Goal: Information Seeking & Learning: Learn about a topic

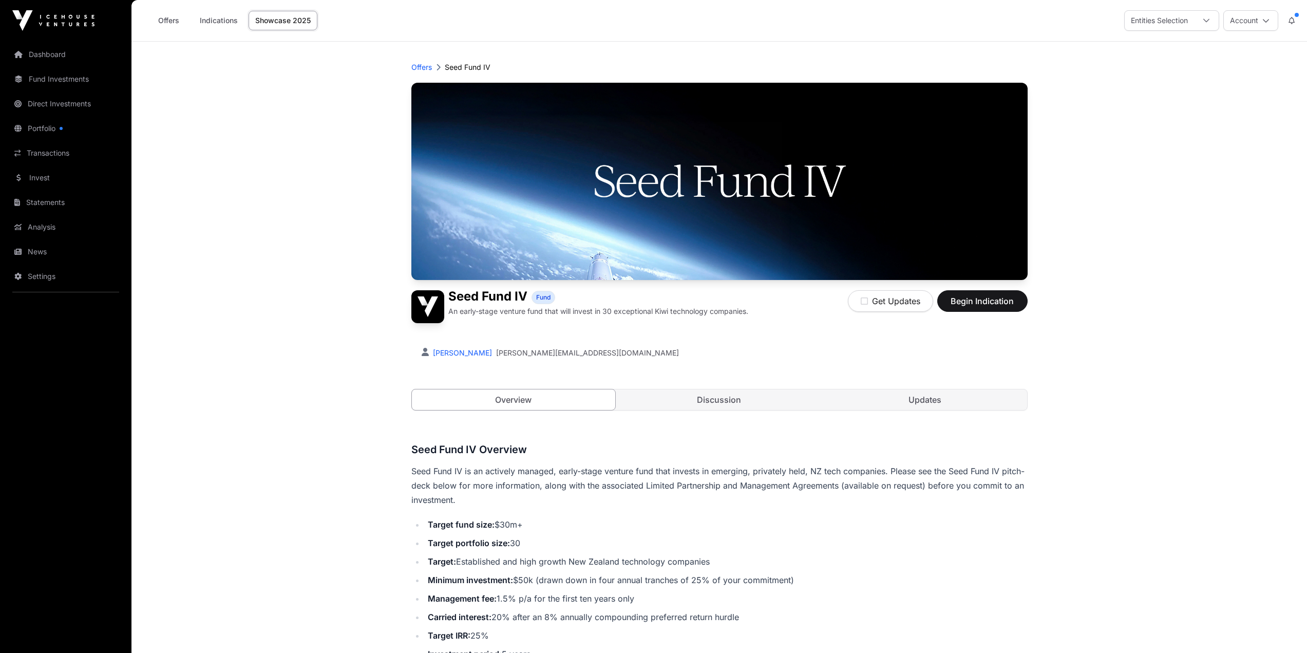
scroll to position [103, 0]
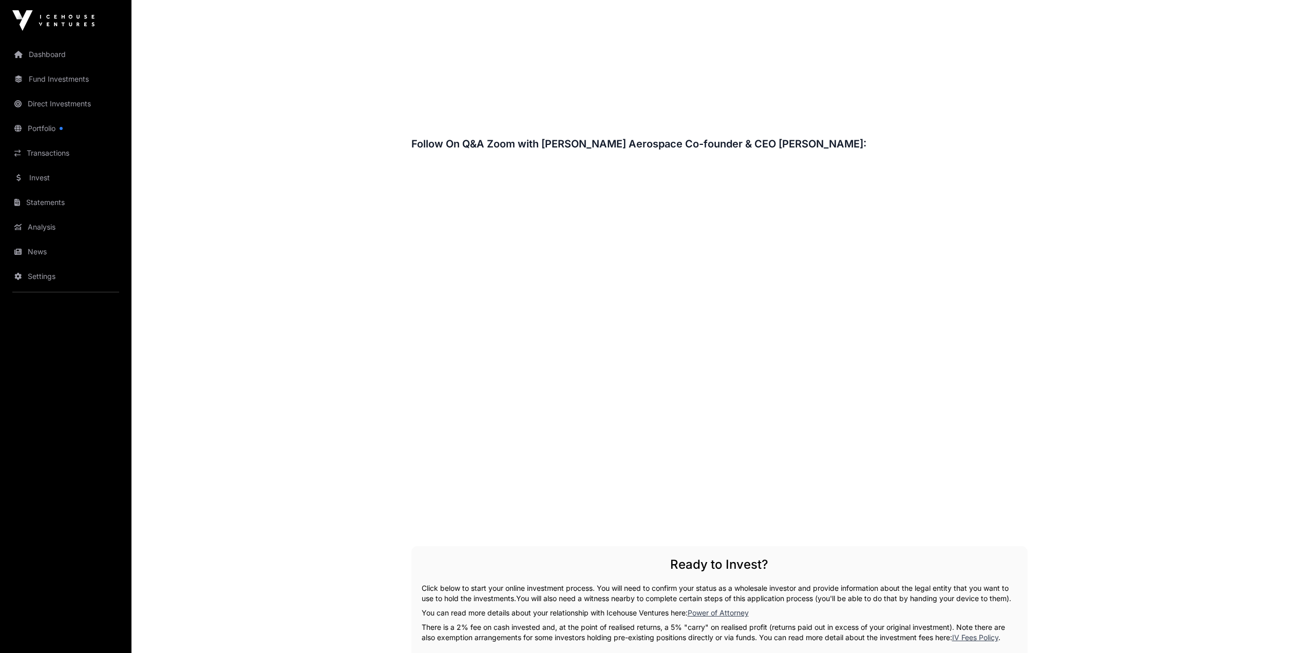
scroll to position [1541, 0]
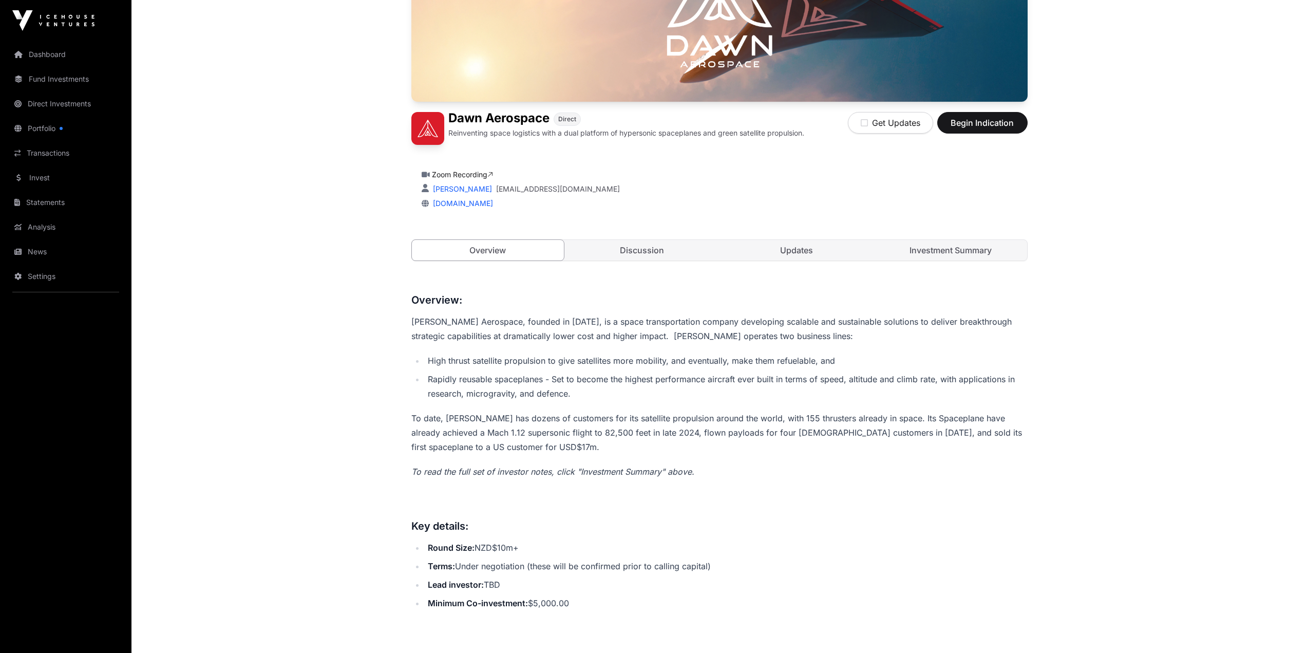
scroll to position [205, 0]
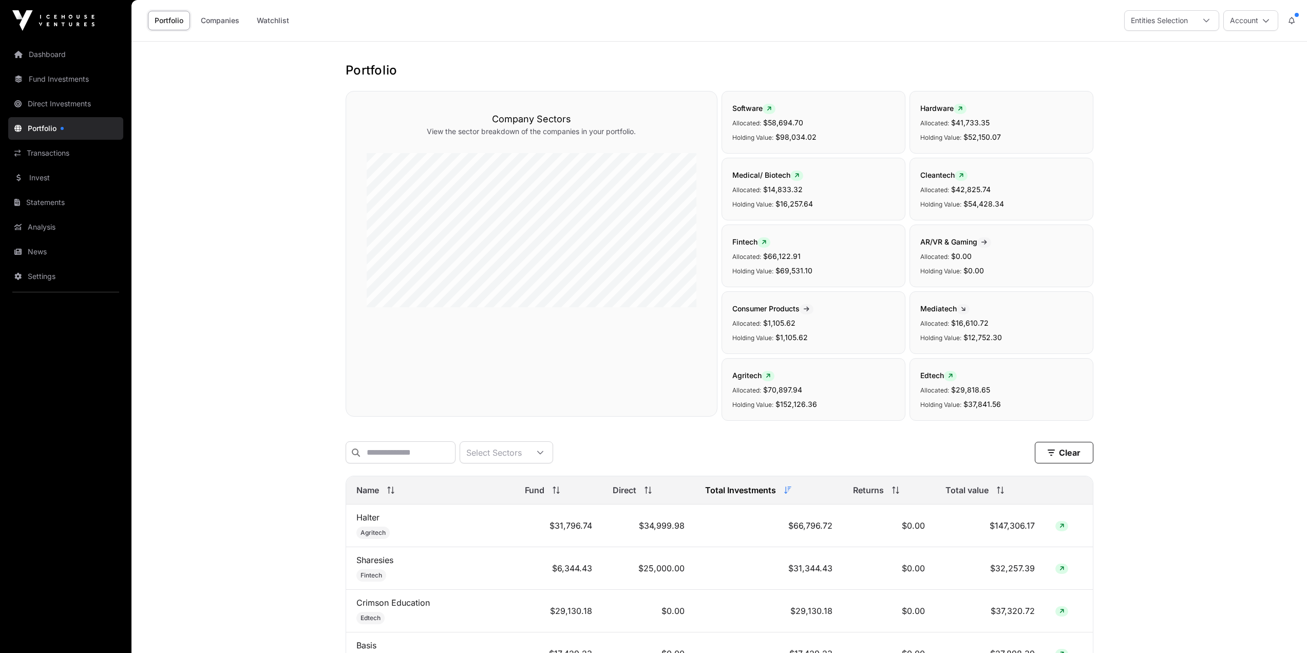
scroll to position [411, 0]
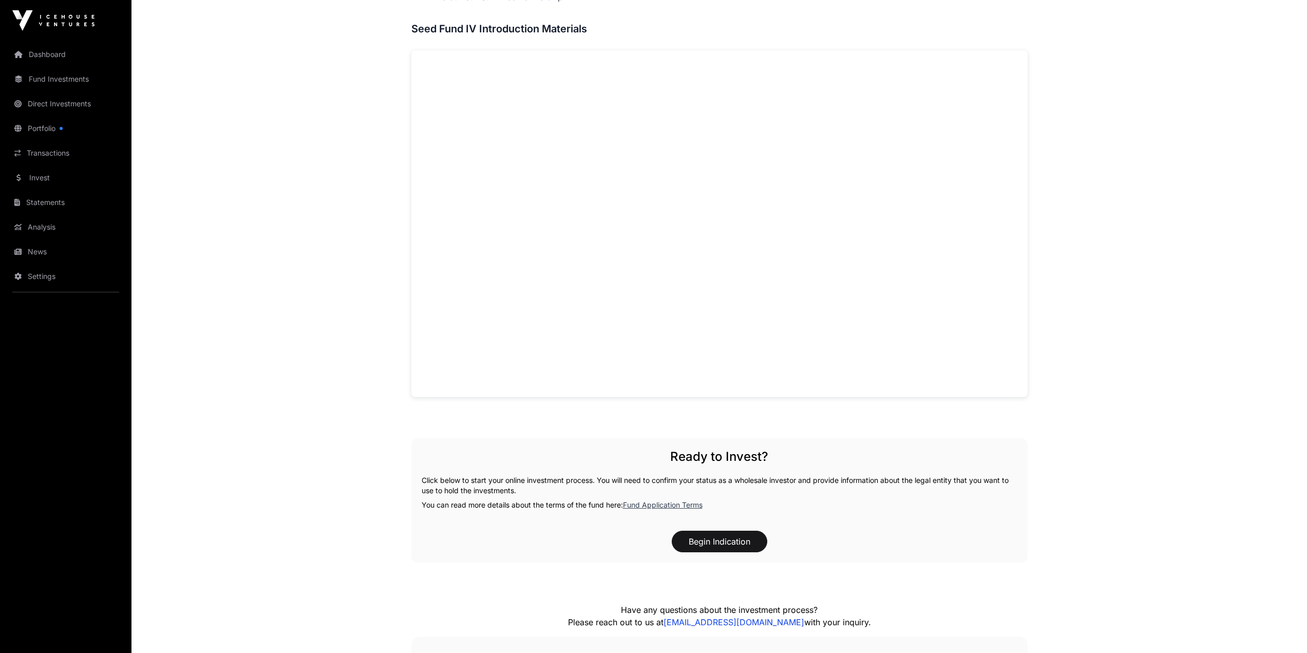
scroll to position [719, 0]
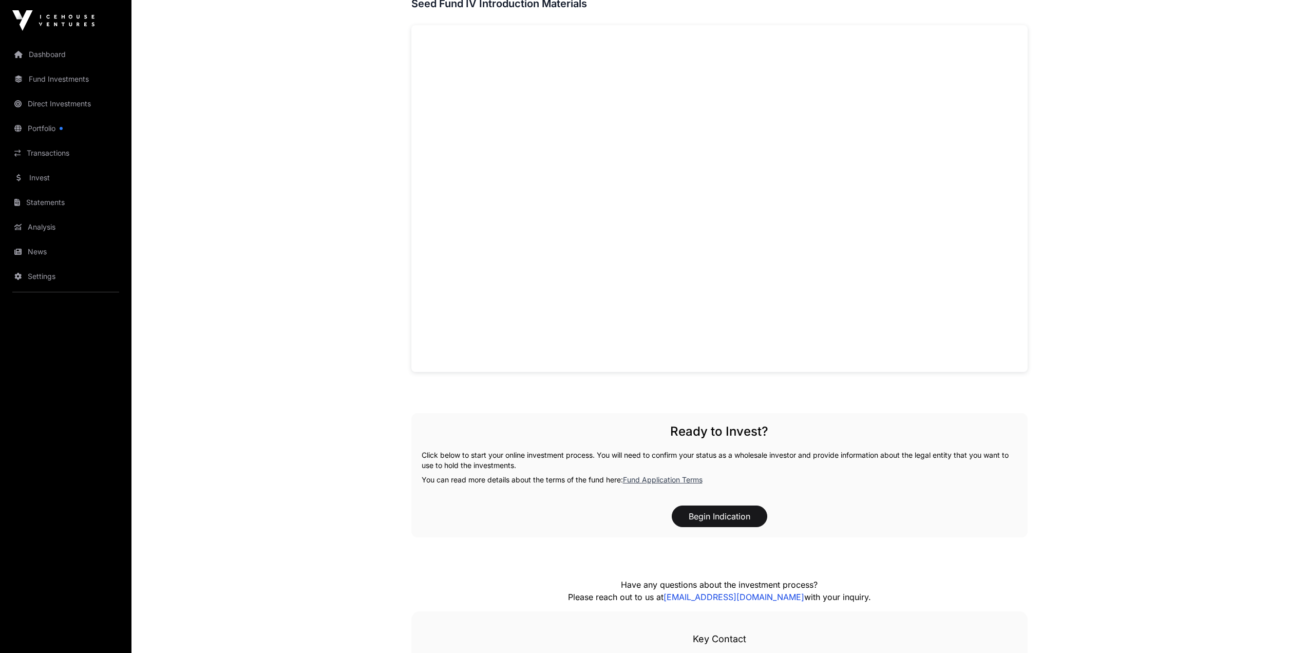
click at [1093, 197] on main "Offers Seed Fund IV Seed Fund IV Fund An early-stage venture fund that will inv…" at bounding box center [719, 63] width 1176 height 1480
click at [1077, 214] on main "Offers Seed Fund IV Seed Fund IV Fund An early-stage venture fund that will inv…" at bounding box center [719, 63] width 1176 height 1480
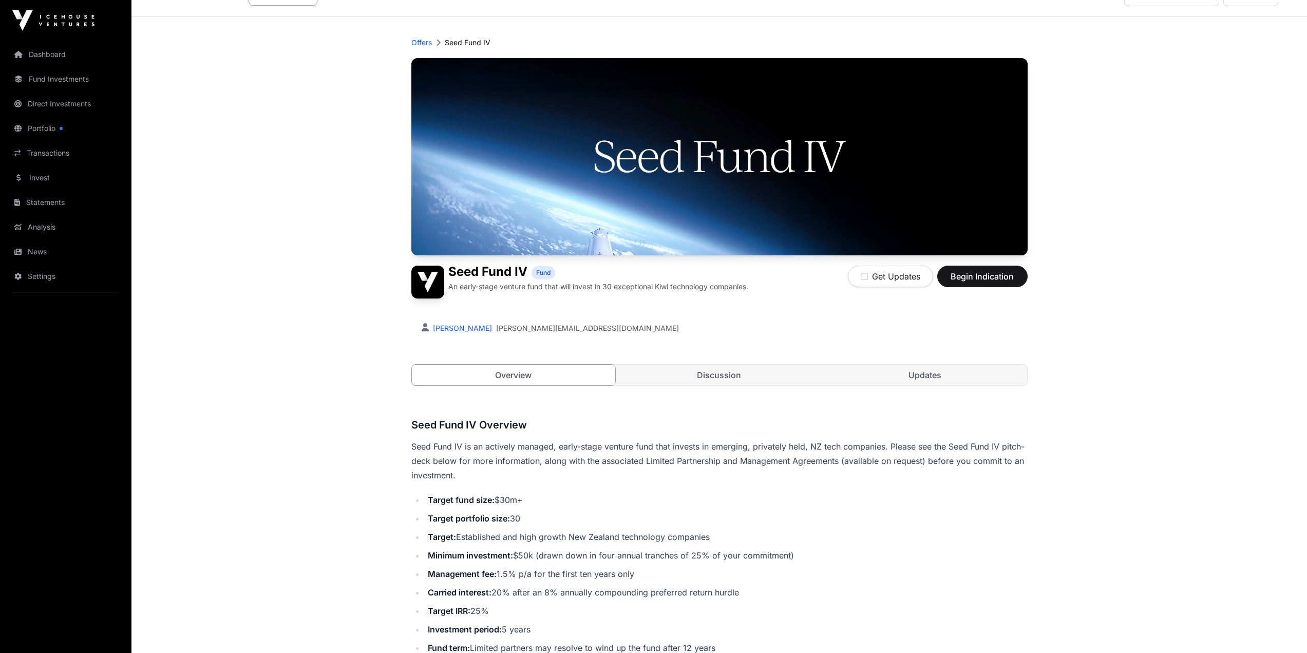
scroll to position [0, 0]
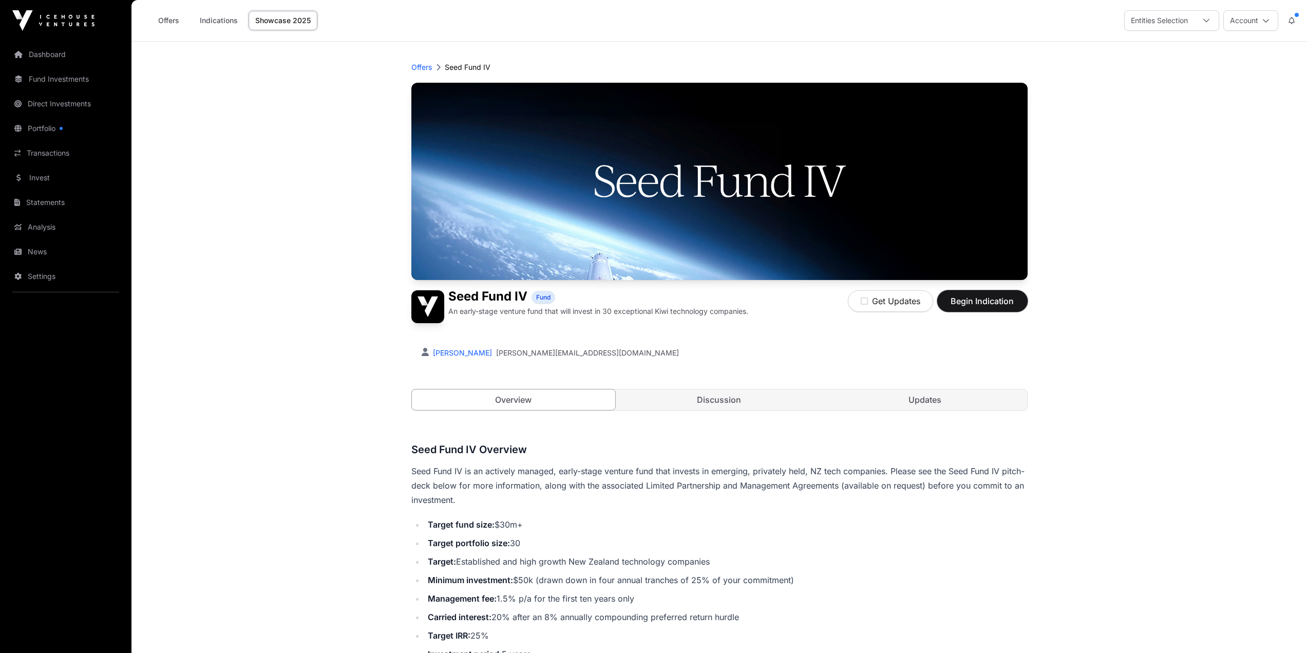
click at [1006, 299] on span "Begin Indication" at bounding box center [982, 301] width 65 height 12
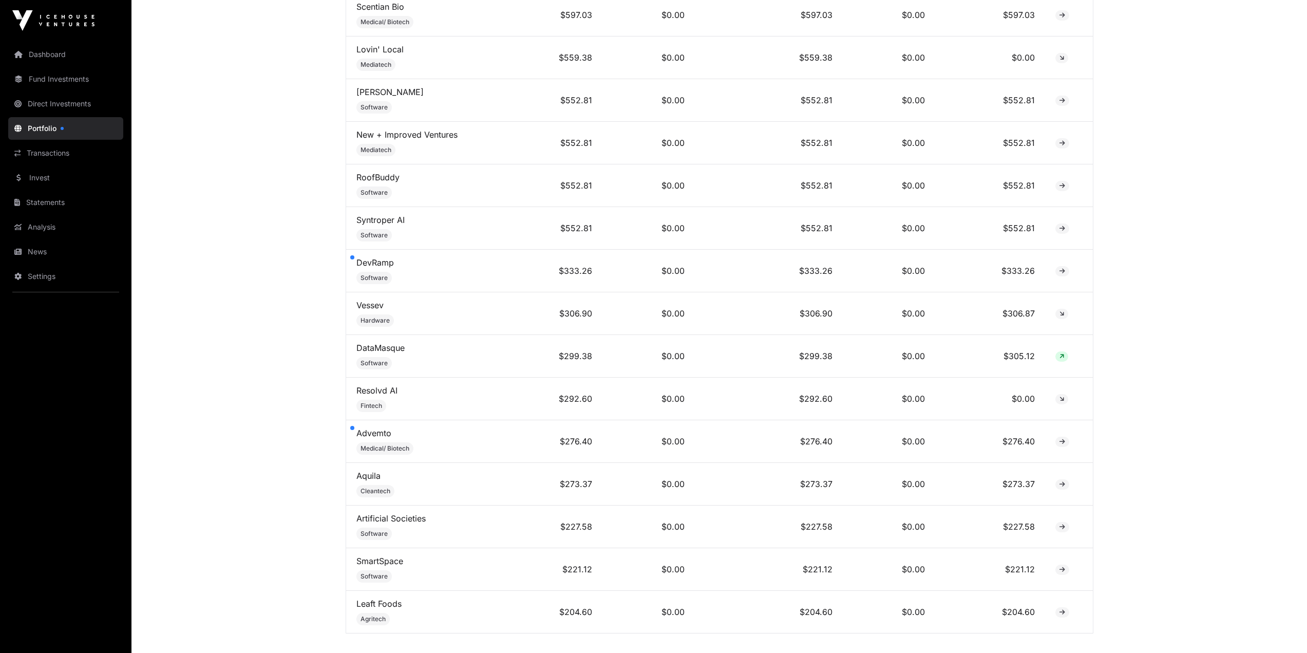
scroll to position [3611, 0]
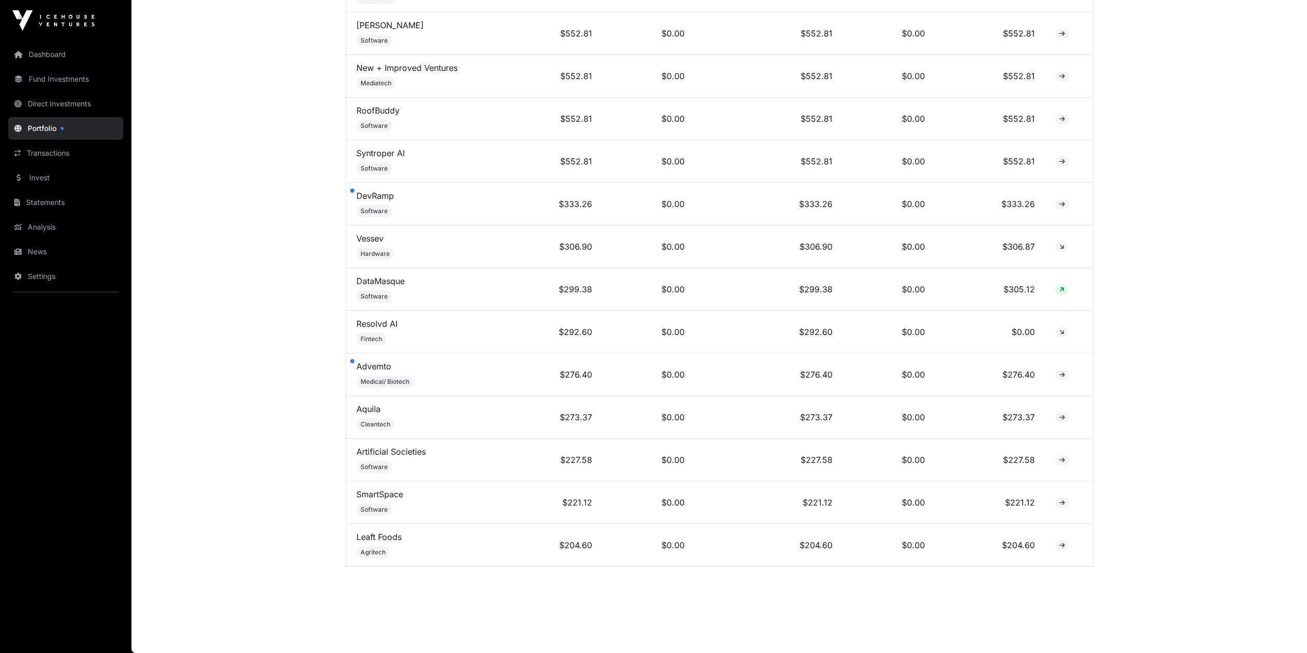
click at [374, 238] on link "Vessev" at bounding box center [369, 238] width 27 height 10
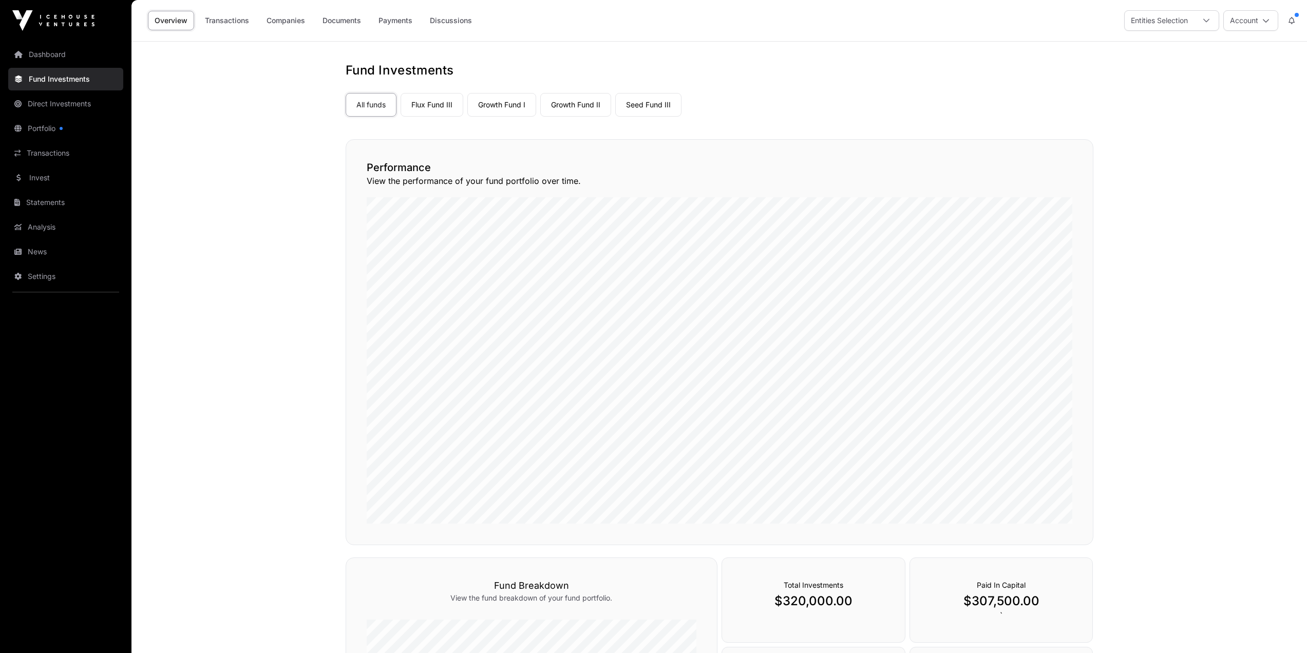
click at [641, 110] on link "Seed Fund III" at bounding box center [648, 105] width 66 height 24
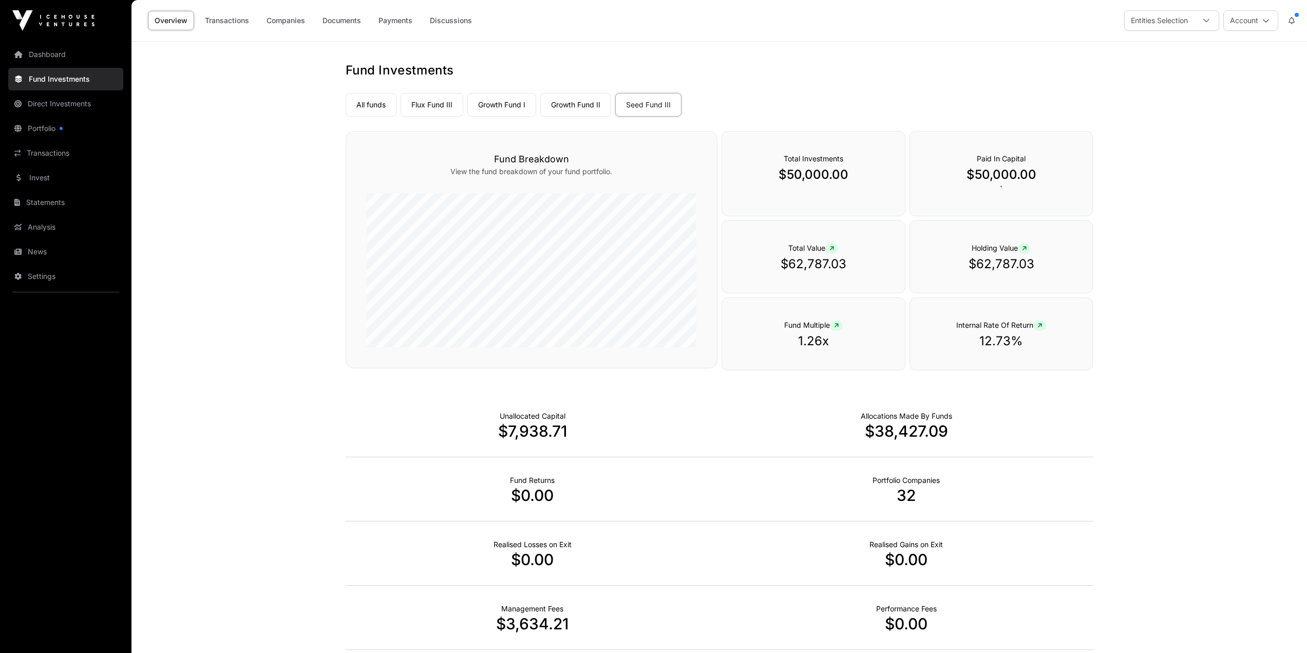
click at [223, 31] on div "Overview Transactions Companies Documents Payments Discussions" at bounding box center [311, 21] width 347 height 32
click at [284, 28] on link "Companies" at bounding box center [286, 21] width 52 height 20
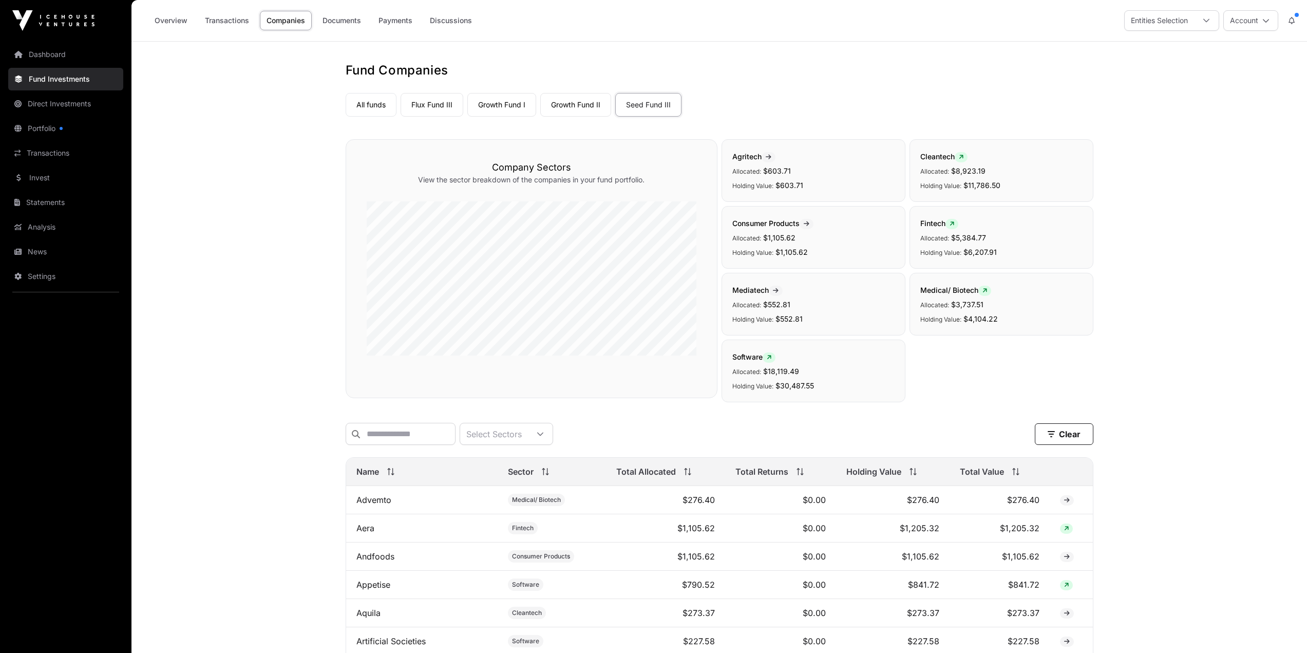
click at [187, 21] on link "Overview" at bounding box center [171, 21] width 46 height 20
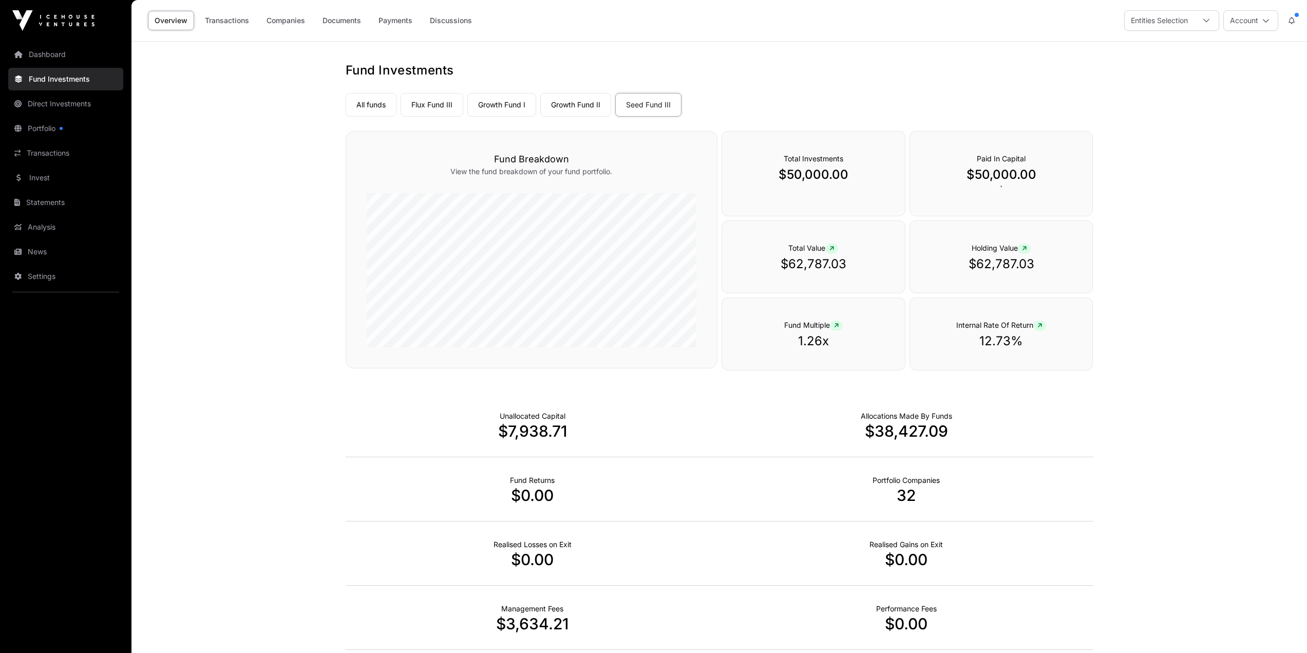
click at [224, 23] on link "Transactions" at bounding box center [227, 21] width 58 height 20
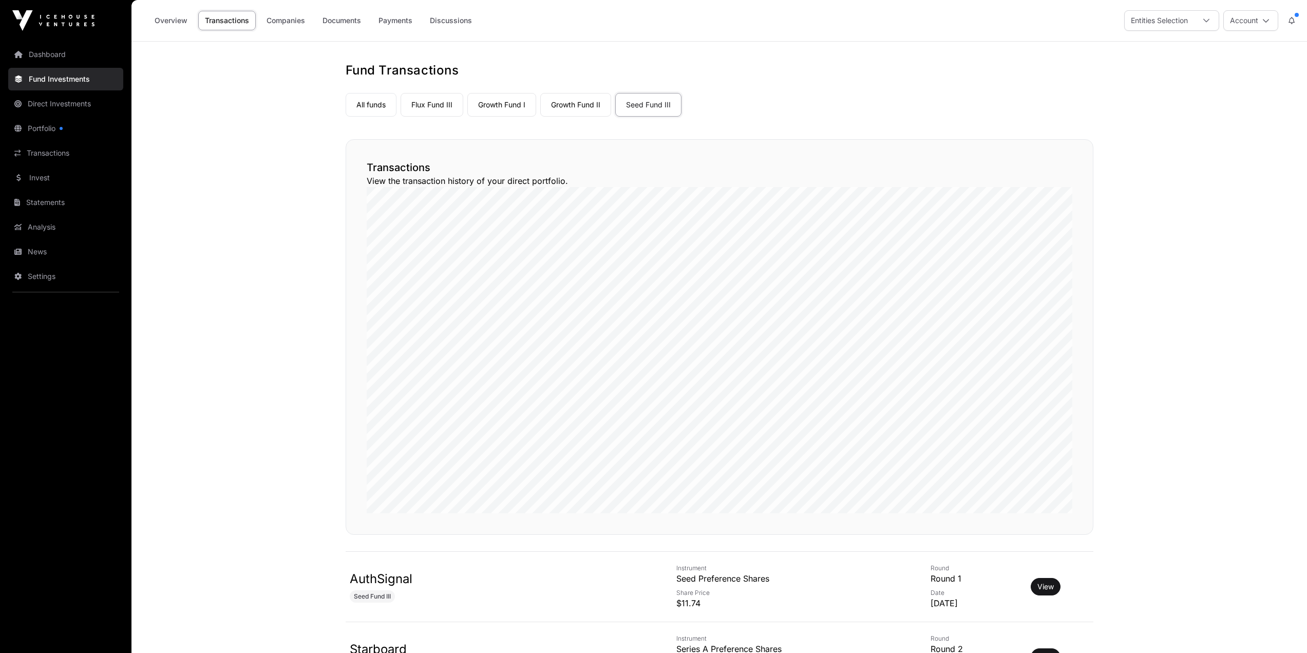
click at [162, 21] on link "Overview" at bounding box center [171, 21] width 46 height 20
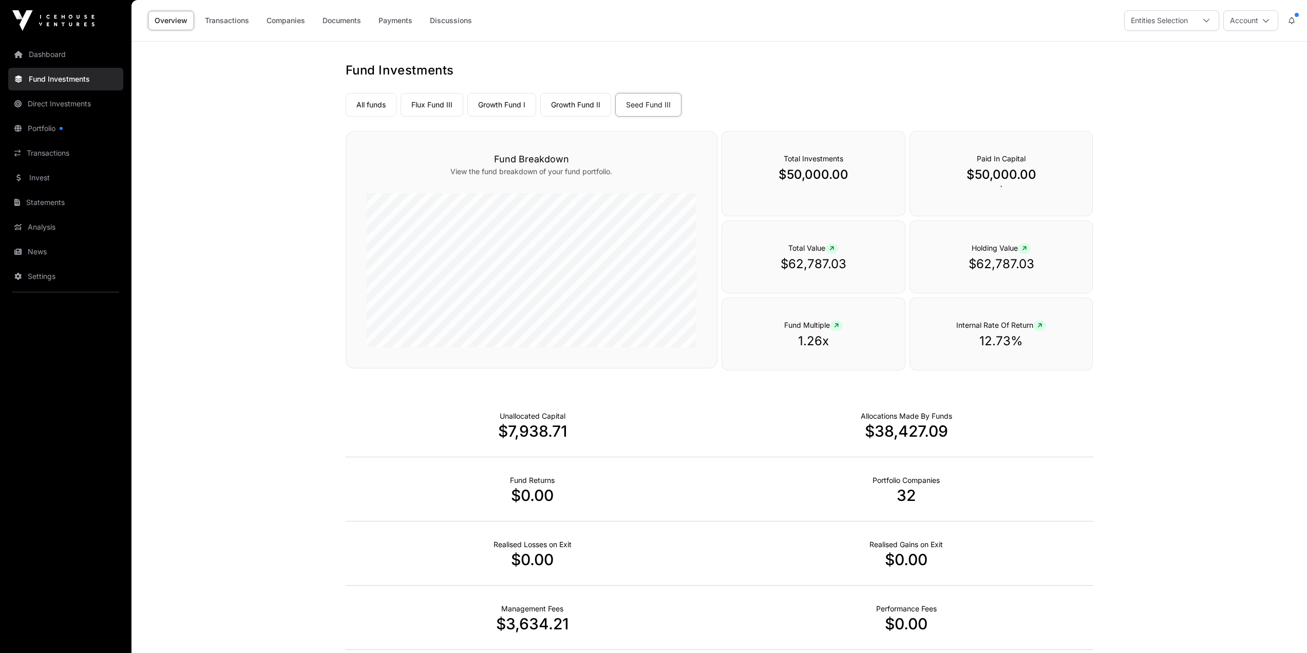
click at [66, 125] on link "Portfolio" at bounding box center [65, 128] width 115 height 23
click at [70, 180] on link "Invest" at bounding box center [65, 177] width 115 height 23
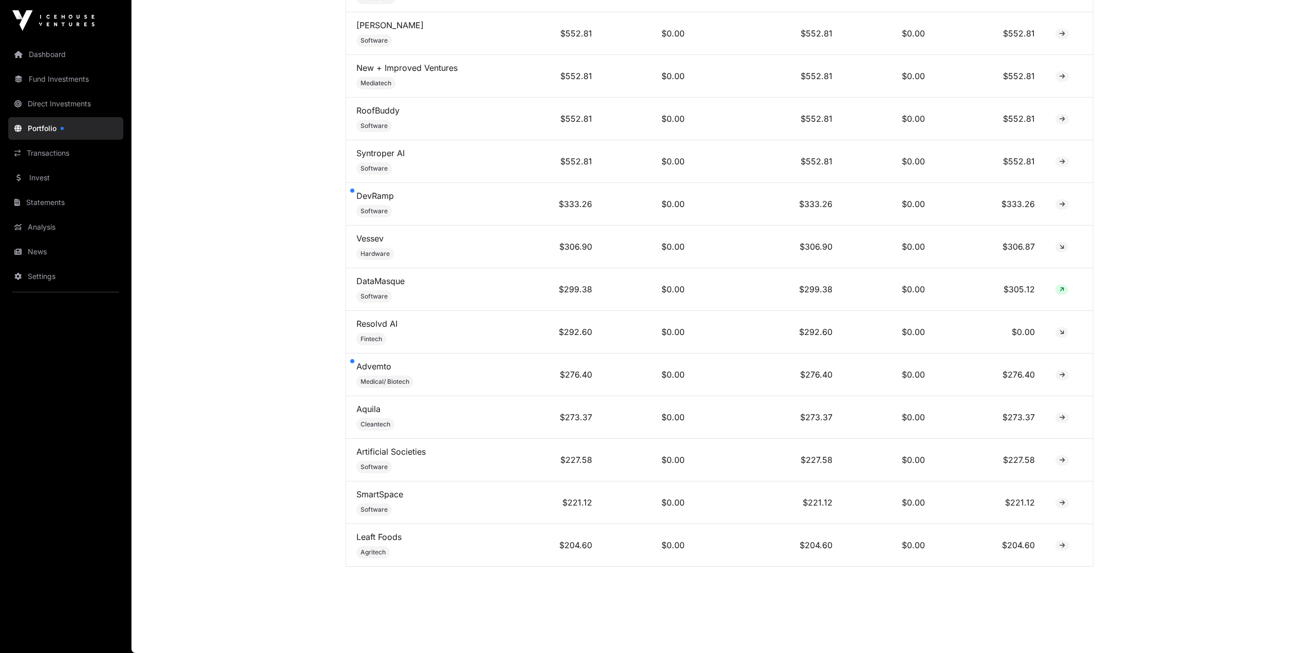
scroll to position [3611, 0]
click at [378, 238] on link "Vessev" at bounding box center [369, 238] width 27 height 10
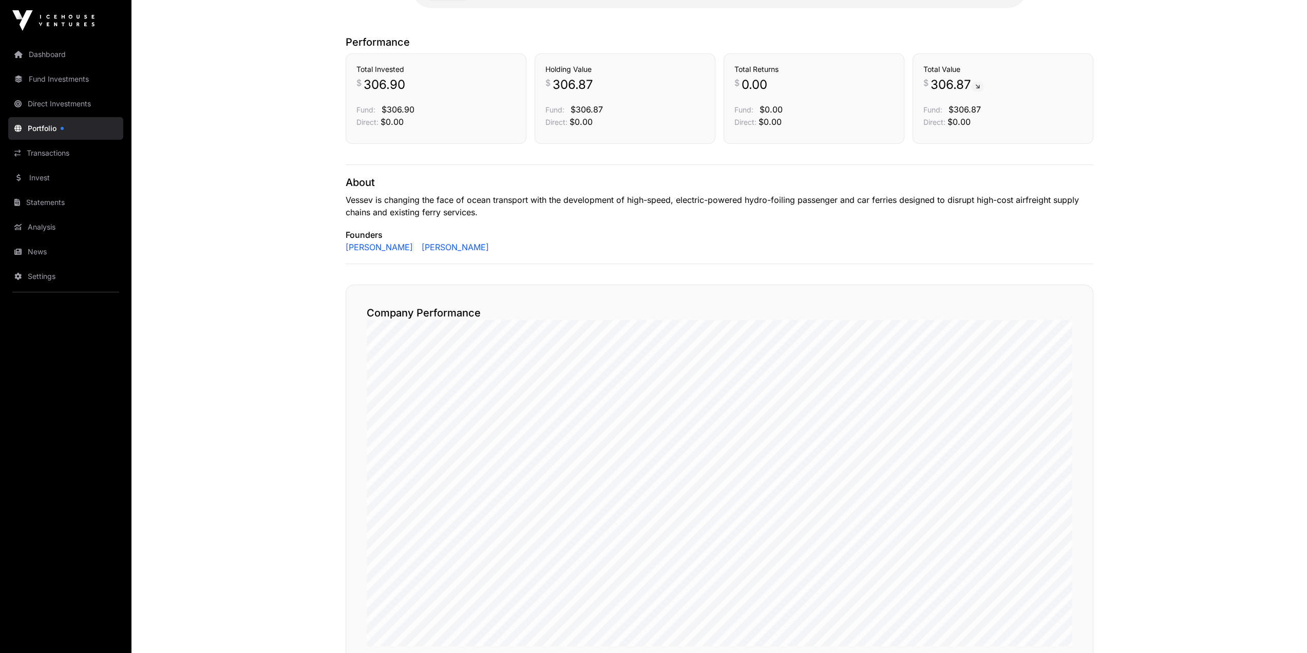
scroll to position [308, 0]
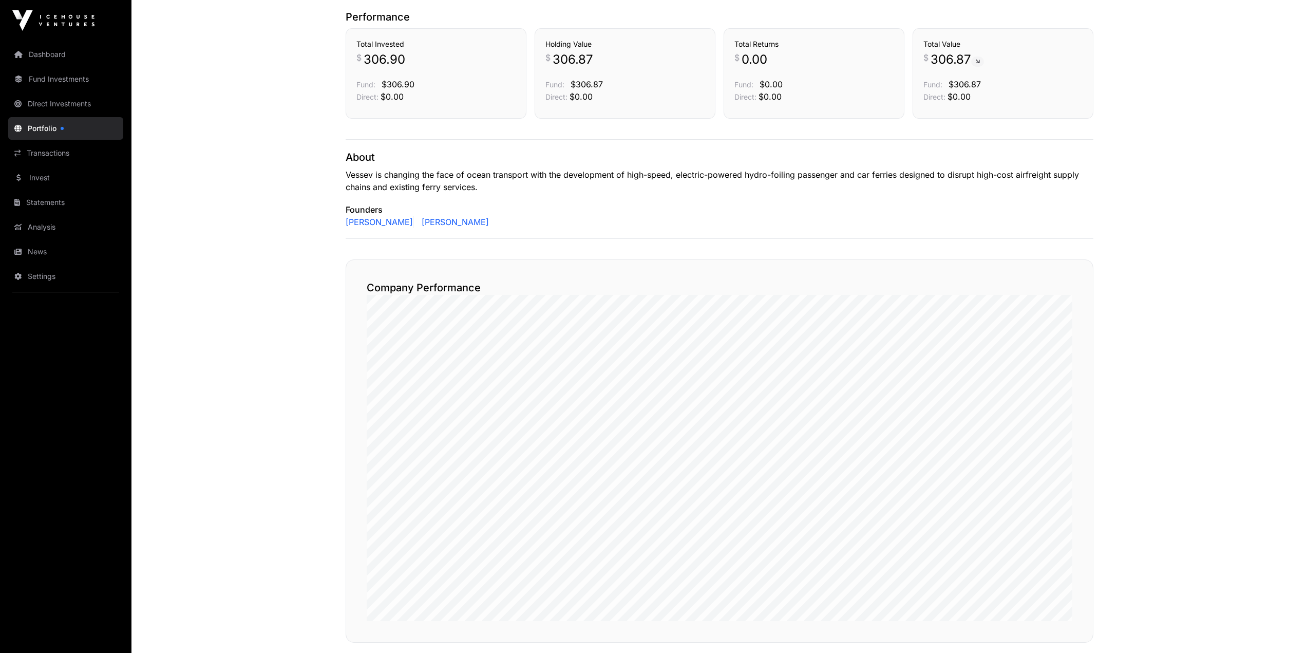
click at [239, 184] on main "Vessev is creating the most performant sustainable marine propulsion in the wor…" at bounding box center [719, 447] width 1176 height 1429
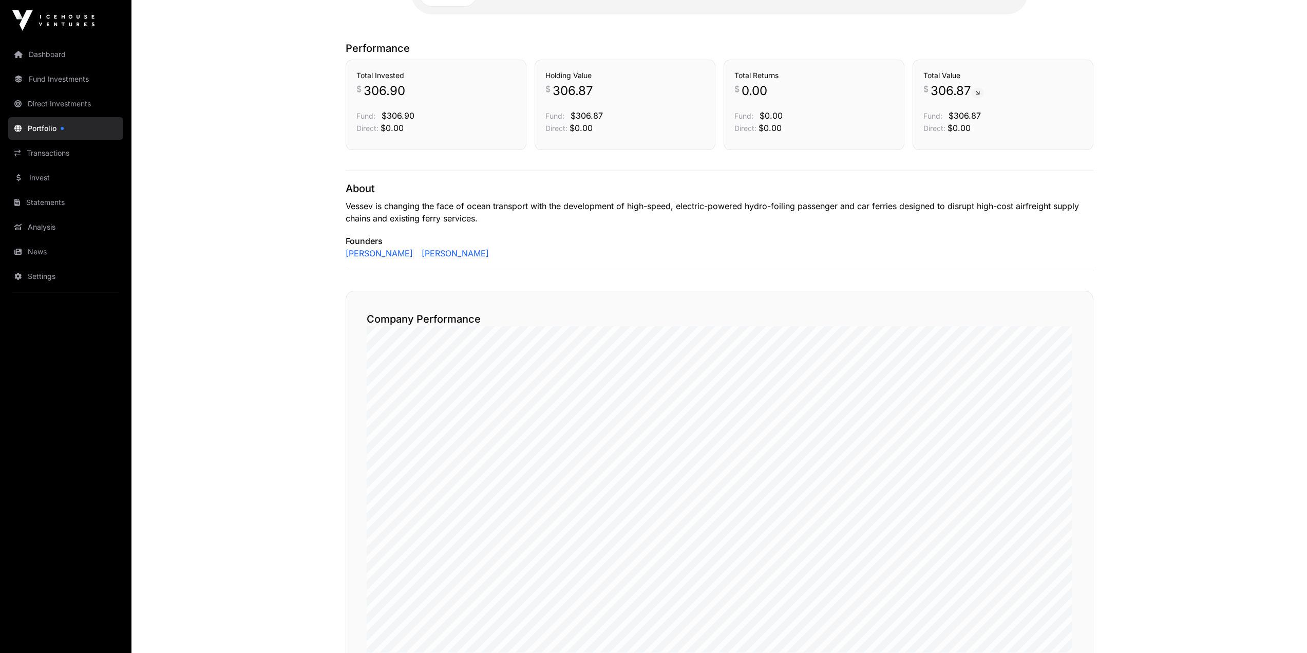
scroll to position [818, 0]
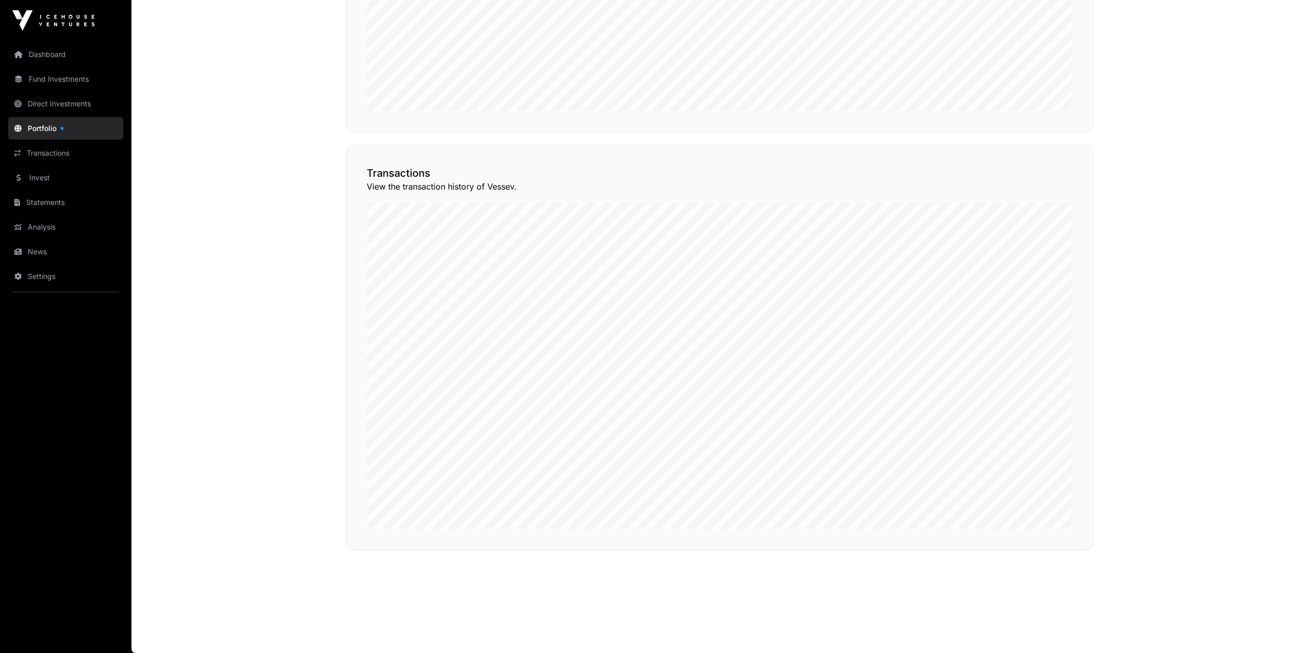
click at [1043, 136] on button "View Transactions" at bounding box center [1047, 126] width 85 height 17
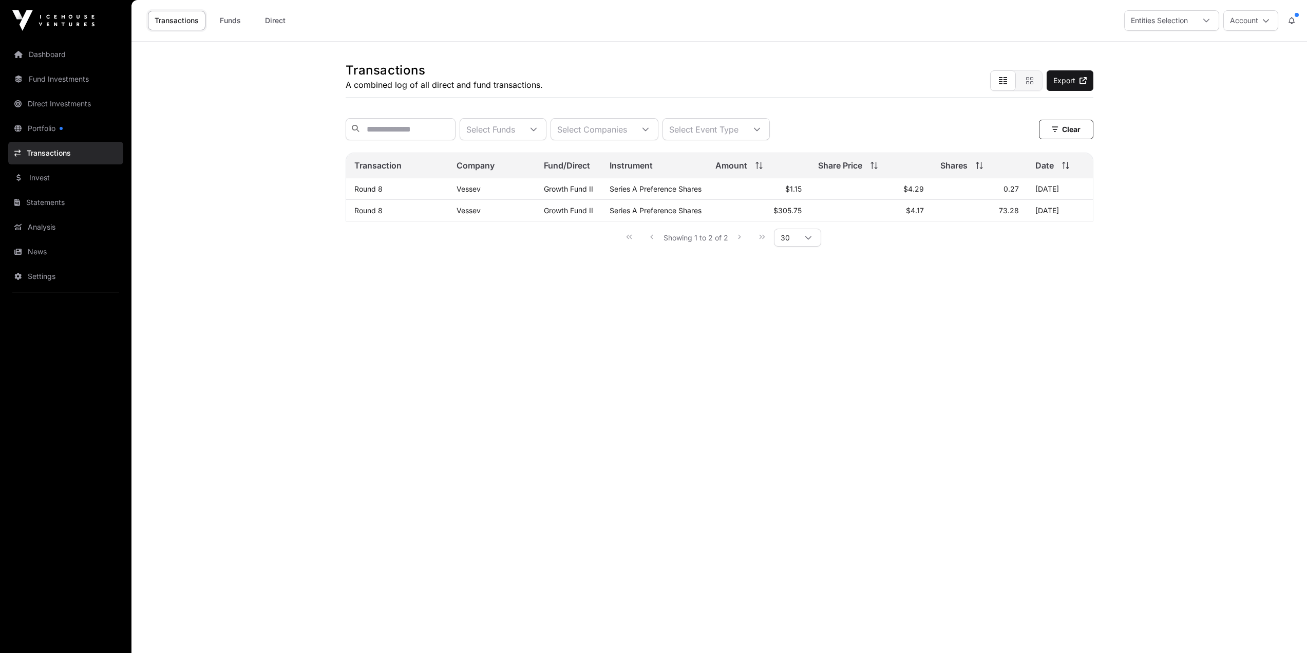
click at [56, 130] on link "Portfolio" at bounding box center [65, 128] width 115 height 23
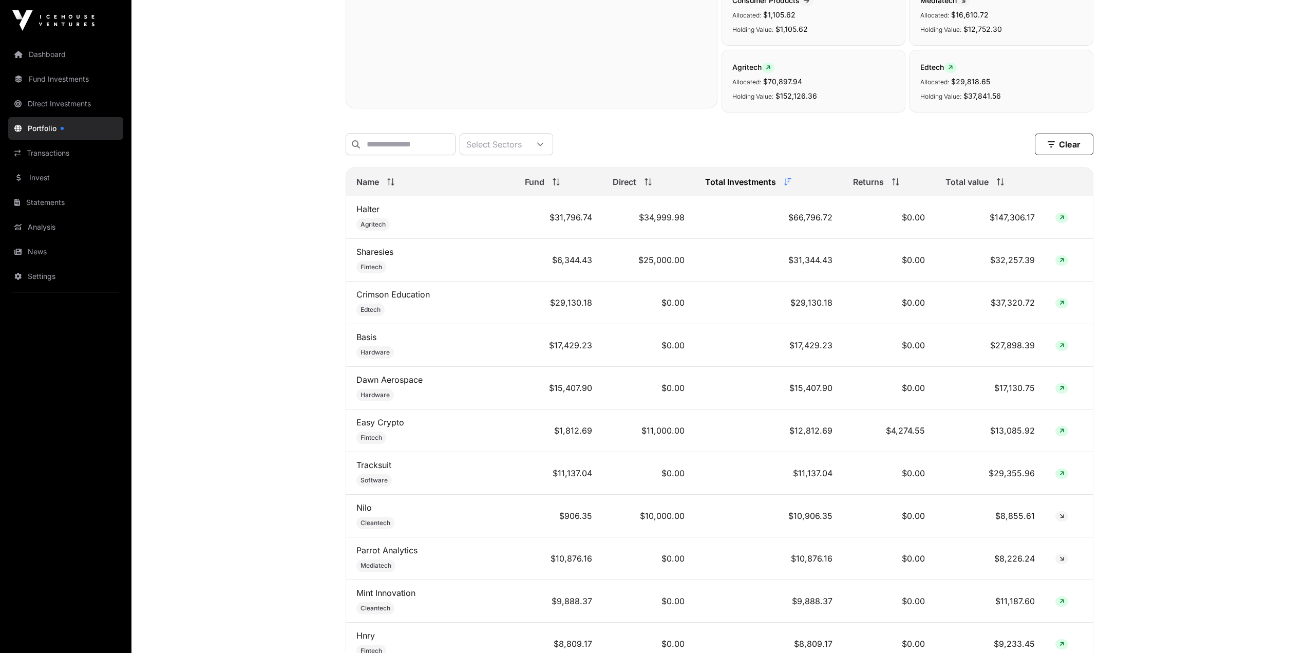
scroll to position [411, 0]
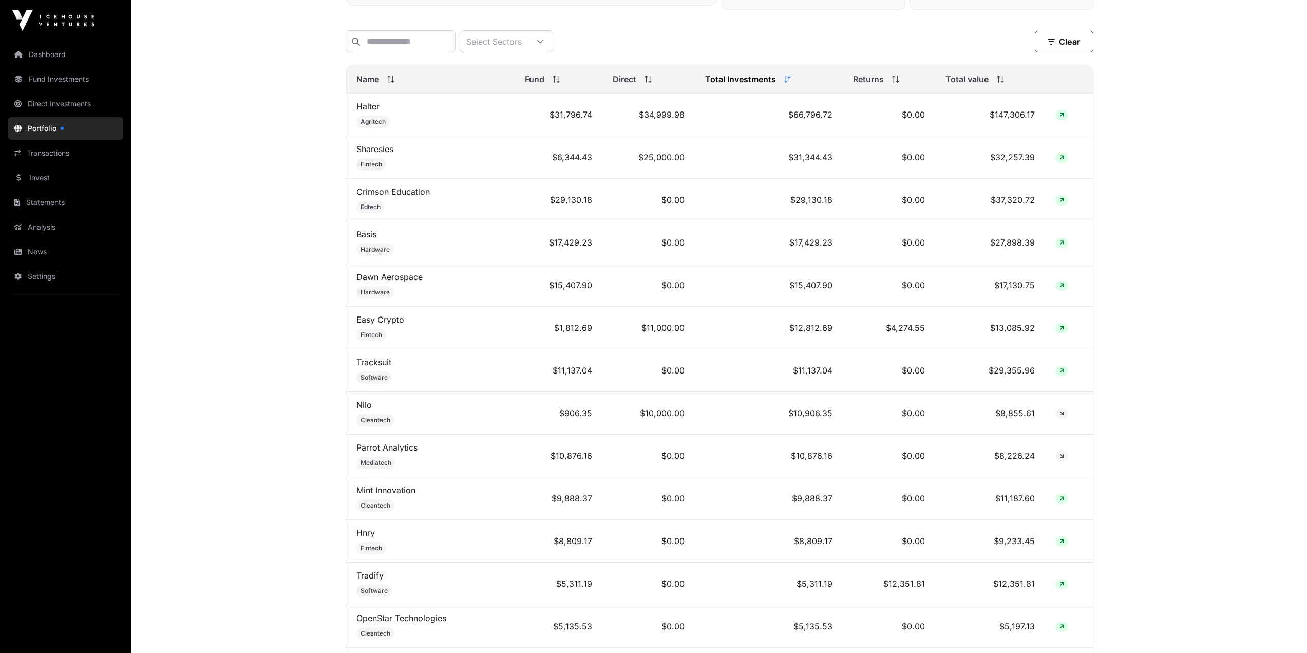
click at [54, 171] on link "Invest" at bounding box center [65, 177] width 115 height 23
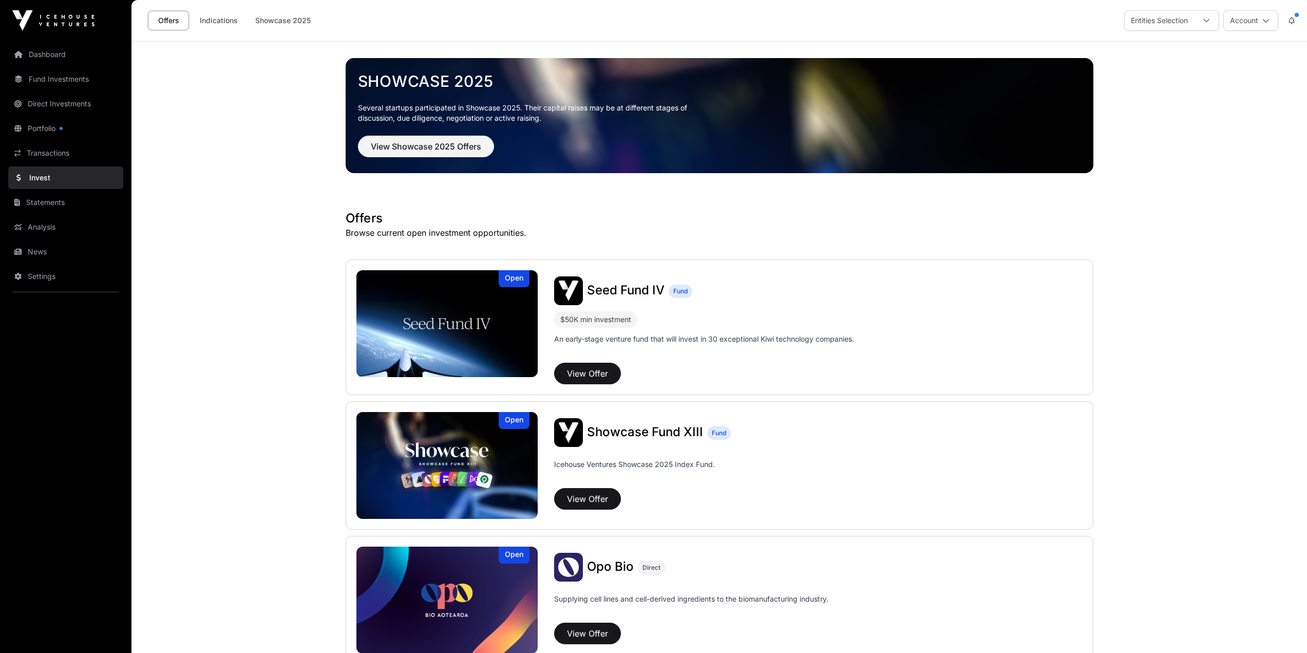
click at [91, 89] on link "Fund Investments" at bounding box center [65, 79] width 115 height 23
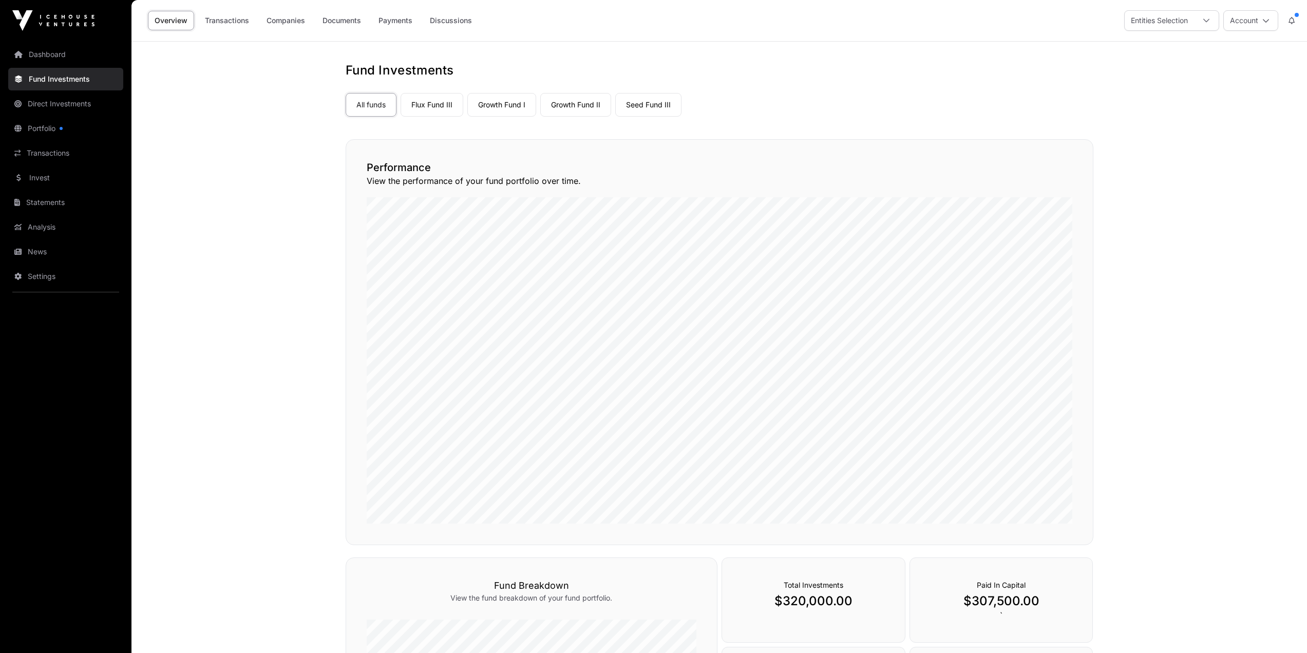
click at [598, 101] on link "Growth Fund II" at bounding box center [575, 105] width 71 height 24
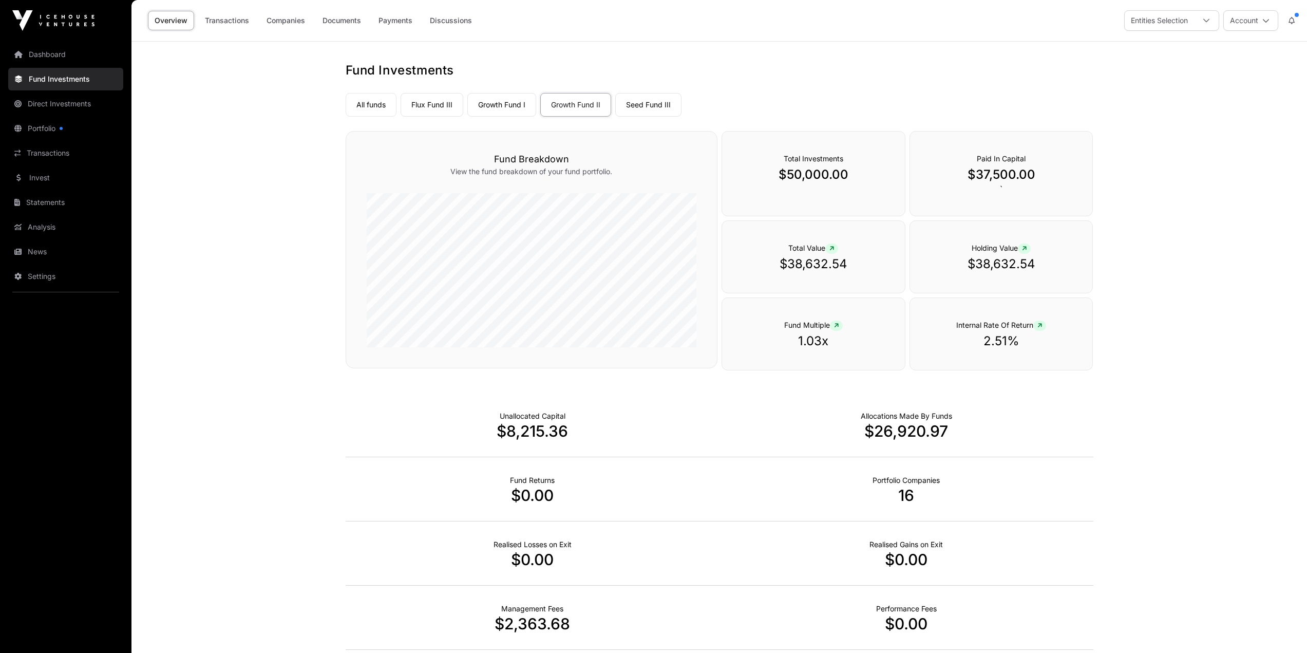
click at [232, 26] on link "Transactions" at bounding box center [227, 21] width 58 height 20
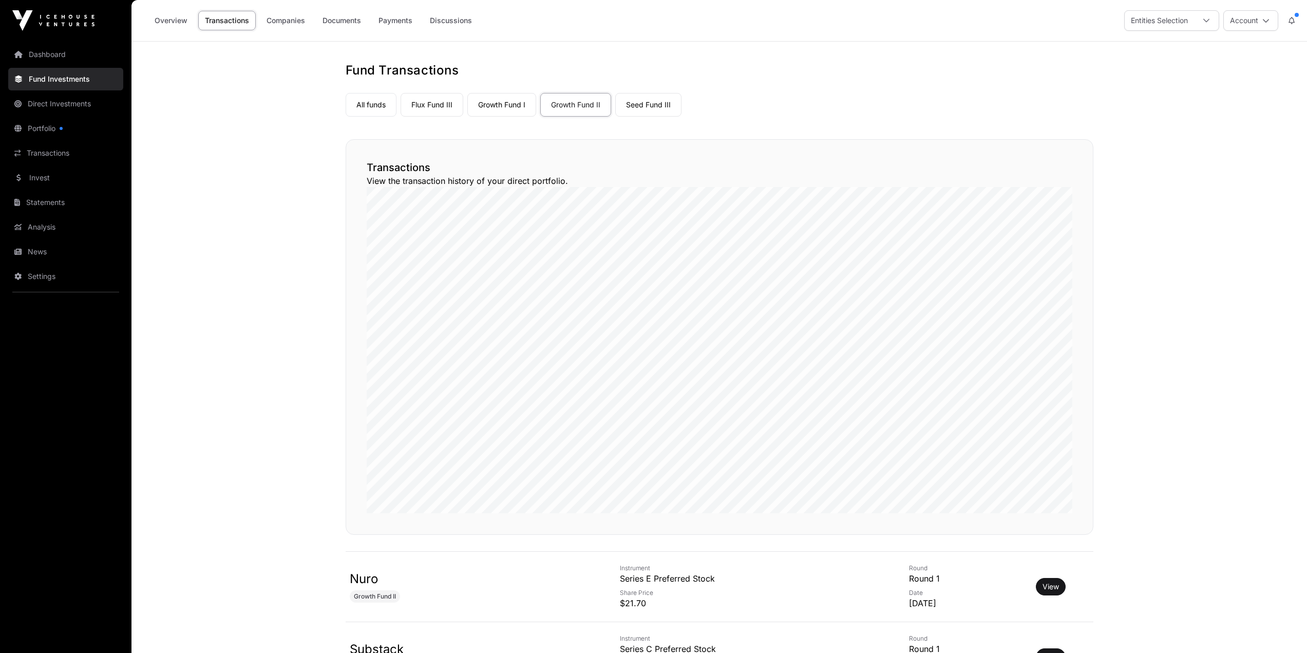
click at [654, 106] on link "Seed Fund III" at bounding box center [648, 105] width 66 height 24
click at [55, 134] on link "Portfolio" at bounding box center [65, 128] width 115 height 23
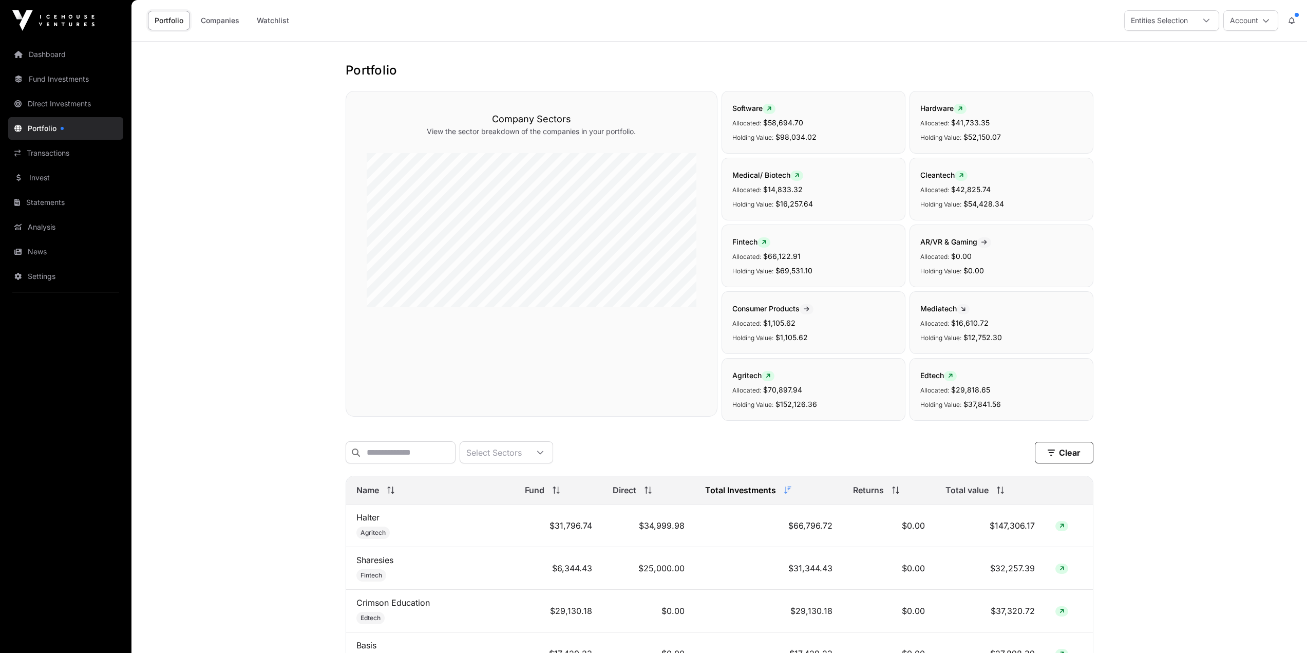
drag, startPoint x: 59, startPoint y: 80, endPoint x: 67, endPoint y: 51, distance: 30.1
click at [59, 80] on link "Fund Investments" at bounding box center [65, 79] width 115 height 23
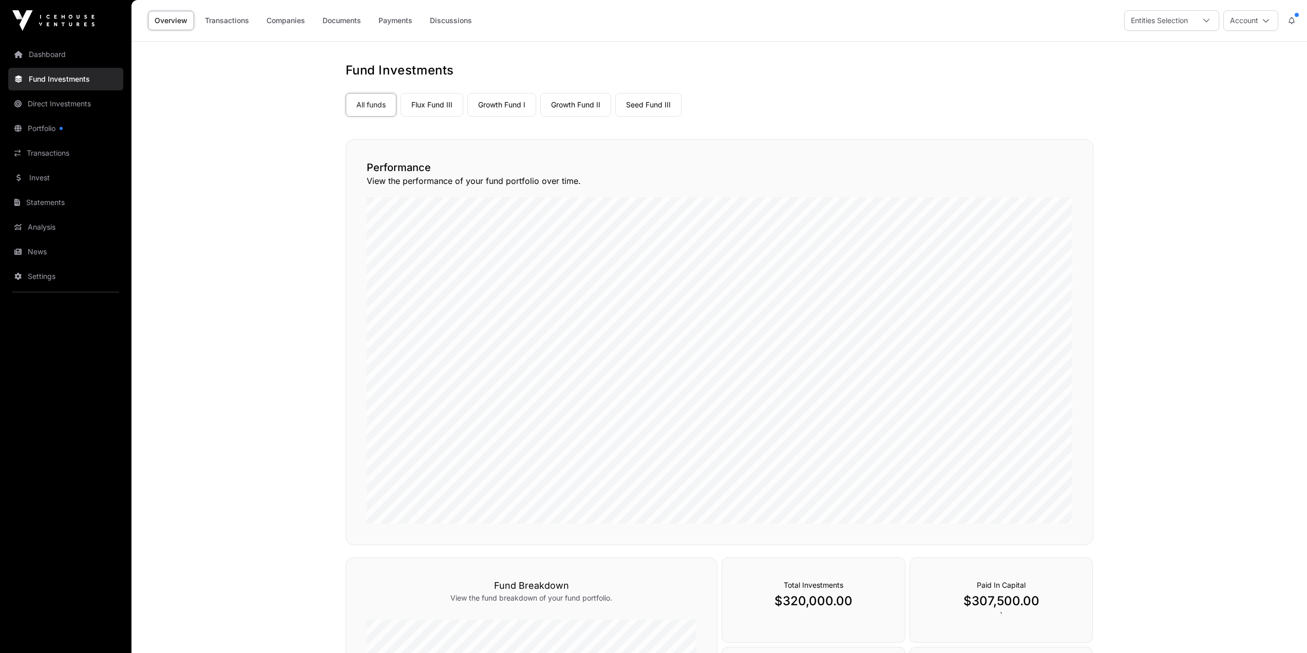
click at [440, 100] on link "Flux Fund III" at bounding box center [432, 105] width 63 height 24
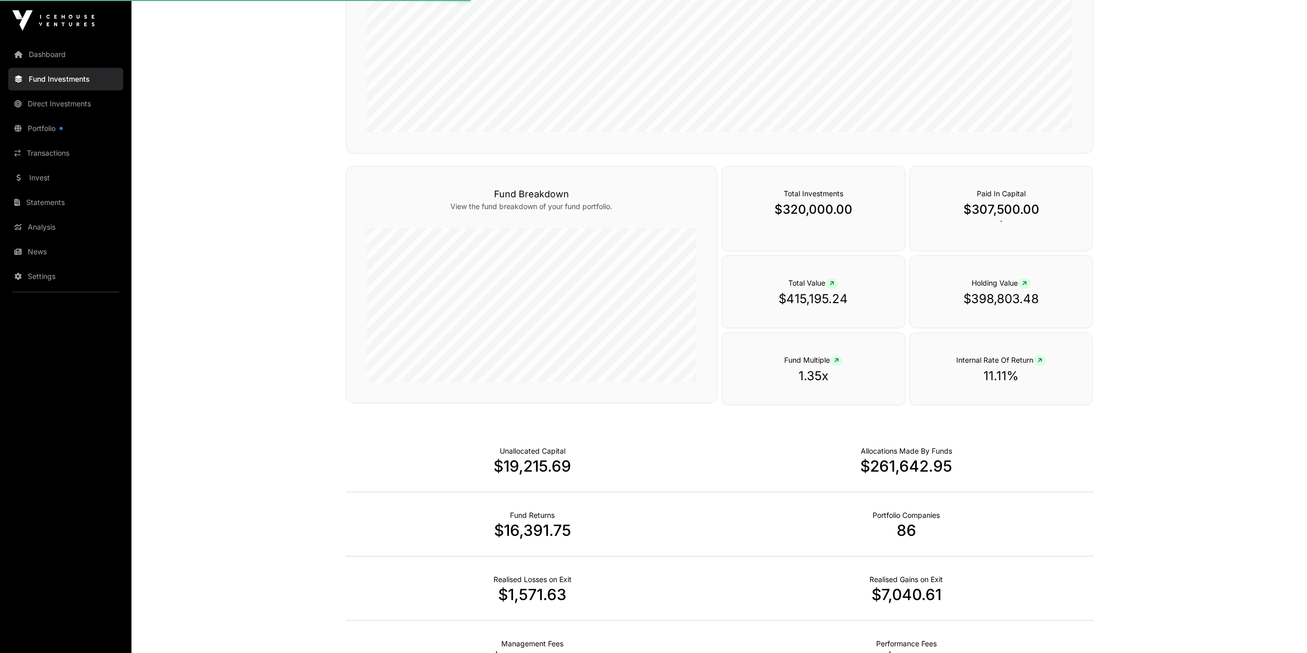
scroll to position [411, 0]
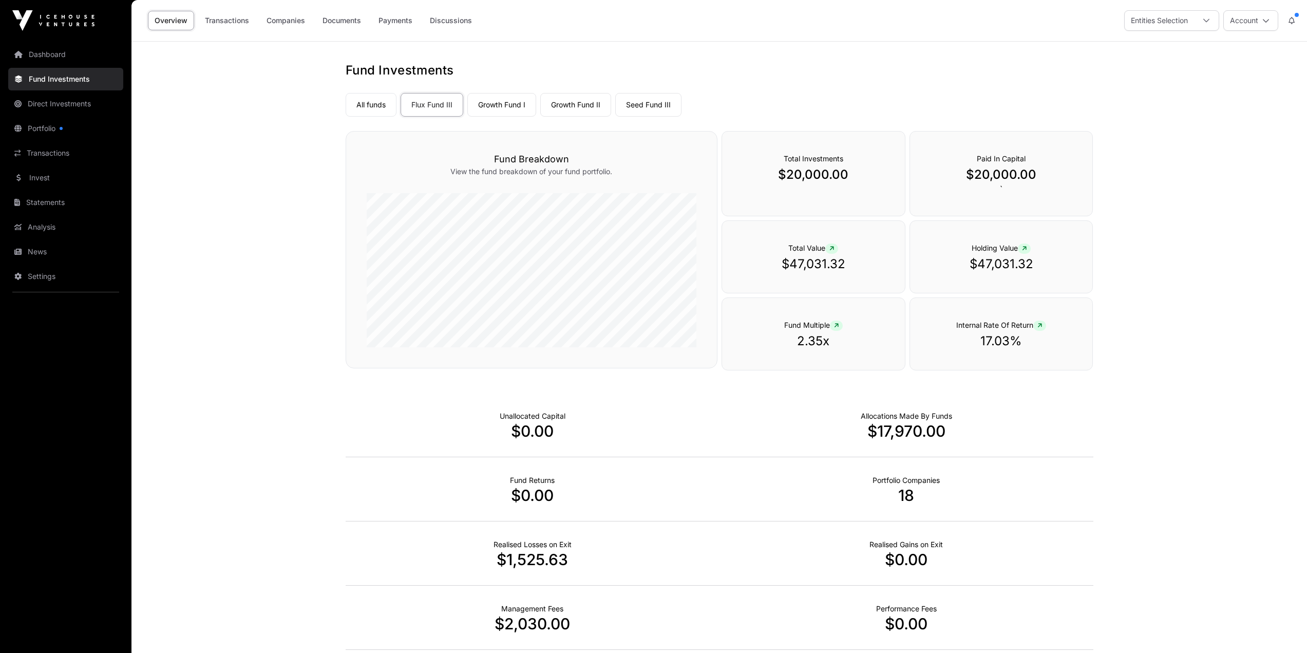
click at [217, 17] on link "Transactions" at bounding box center [227, 21] width 58 height 20
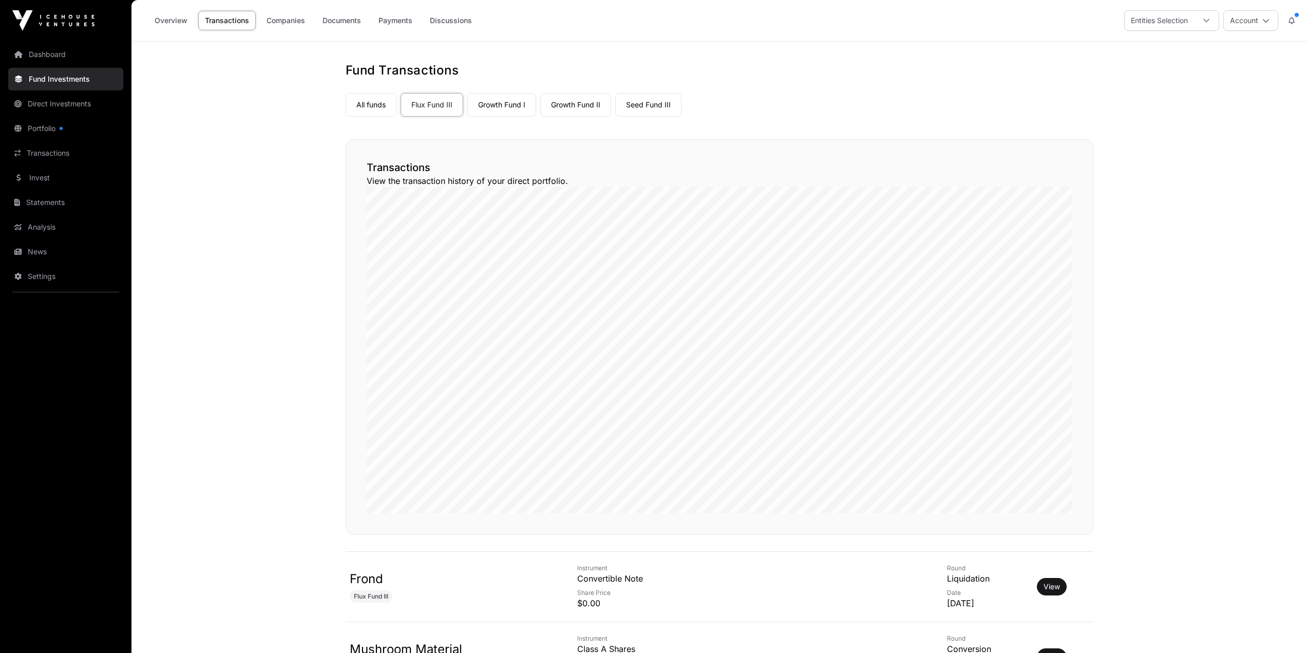
click at [634, 110] on link "Seed Fund III" at bounding box center [648, 105] width 66 height 24
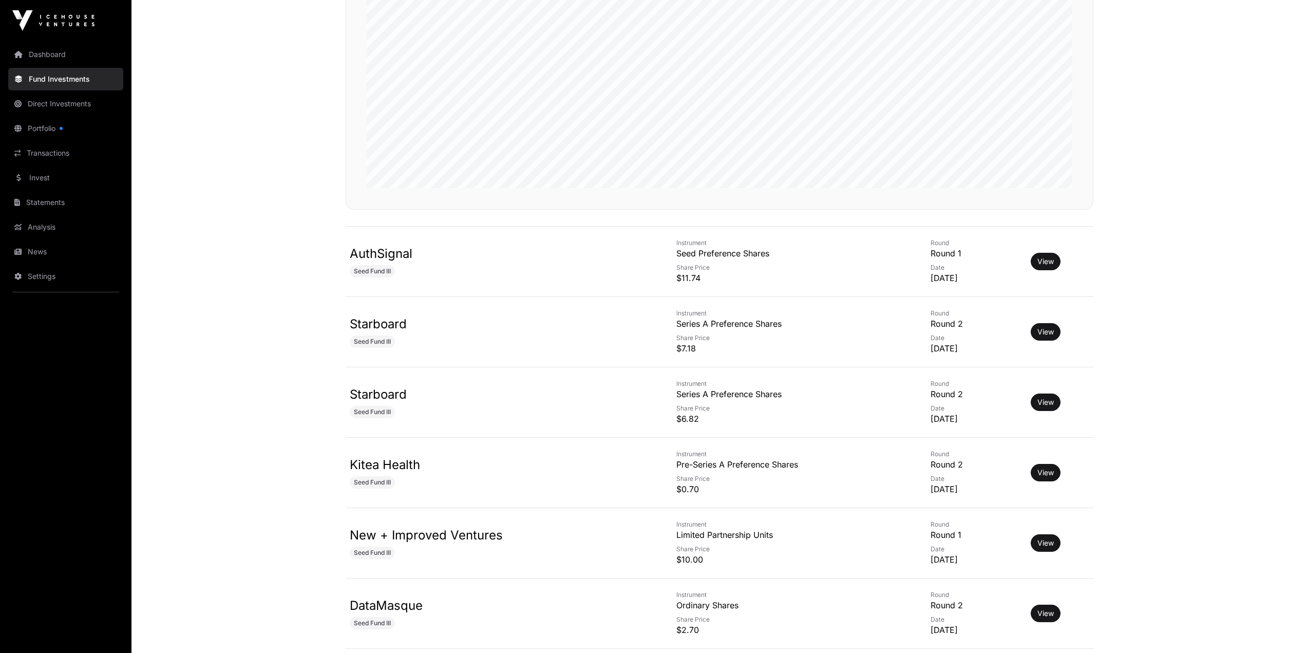
scroll to position [411, 0]
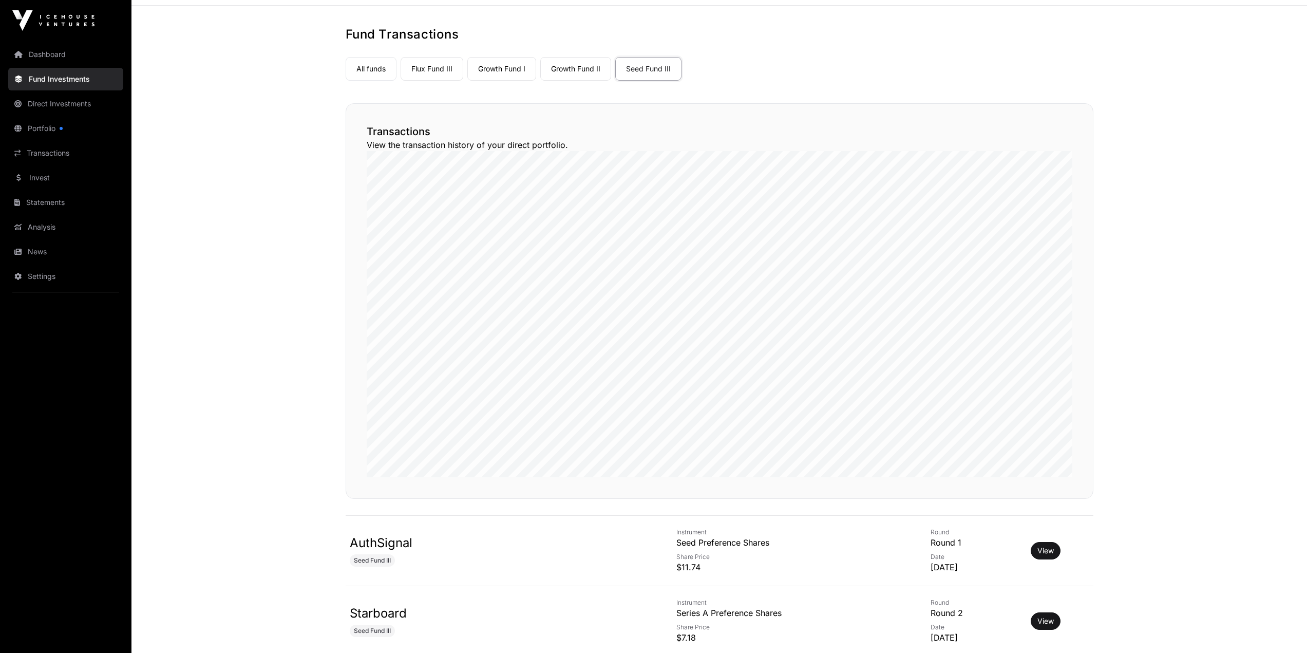
scroll to position [0, 0]
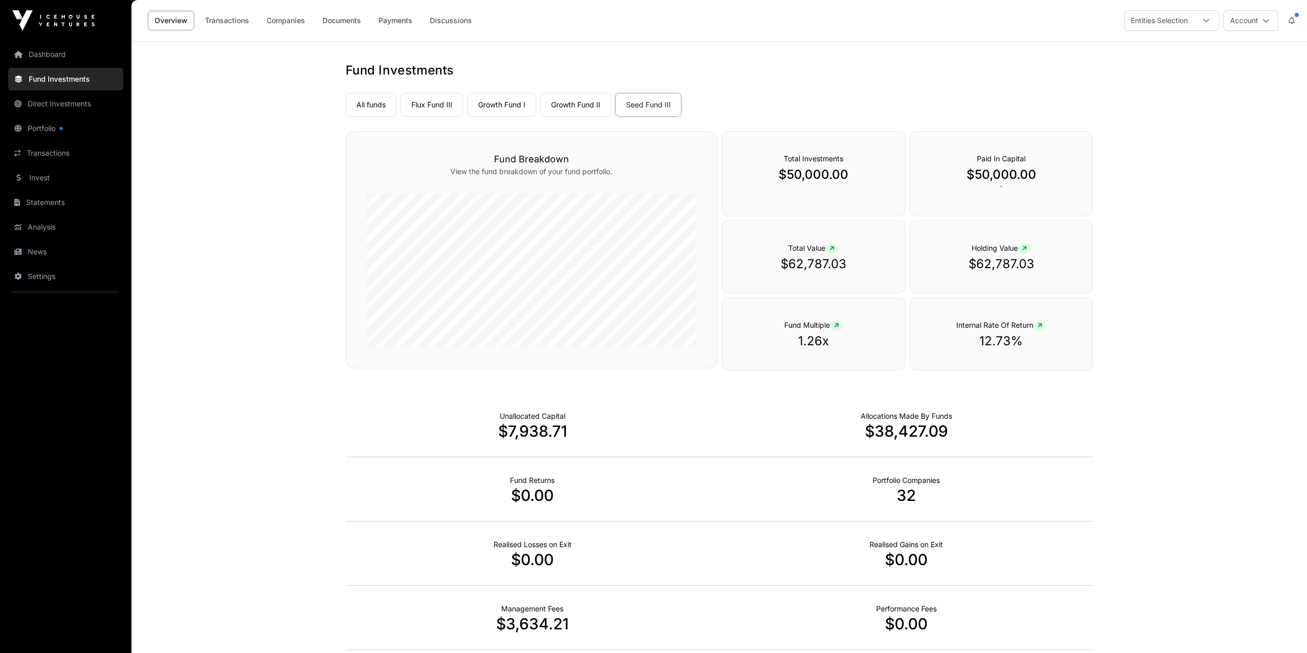
click at [73, 125] on link "Portfolio" at bounding box center [65, 128] width 115 height 23
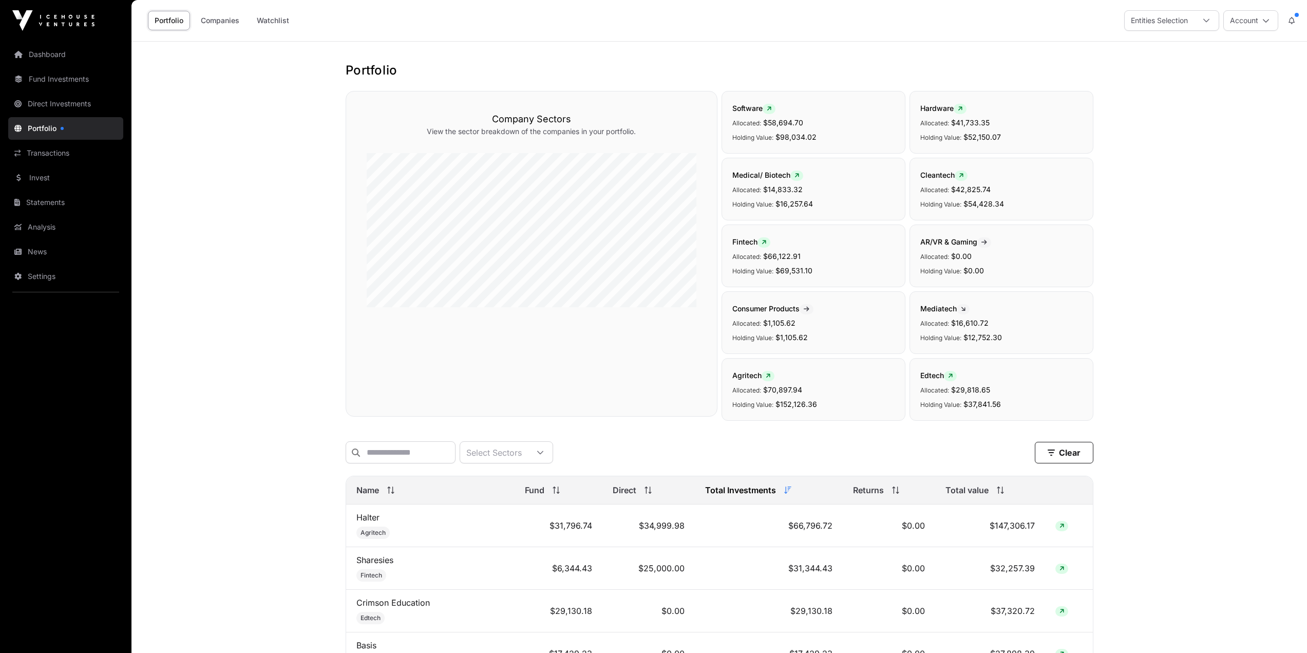
click at [63, 87] on link "Fund Investments" at bounding box center [65, 79] width 115 height 23
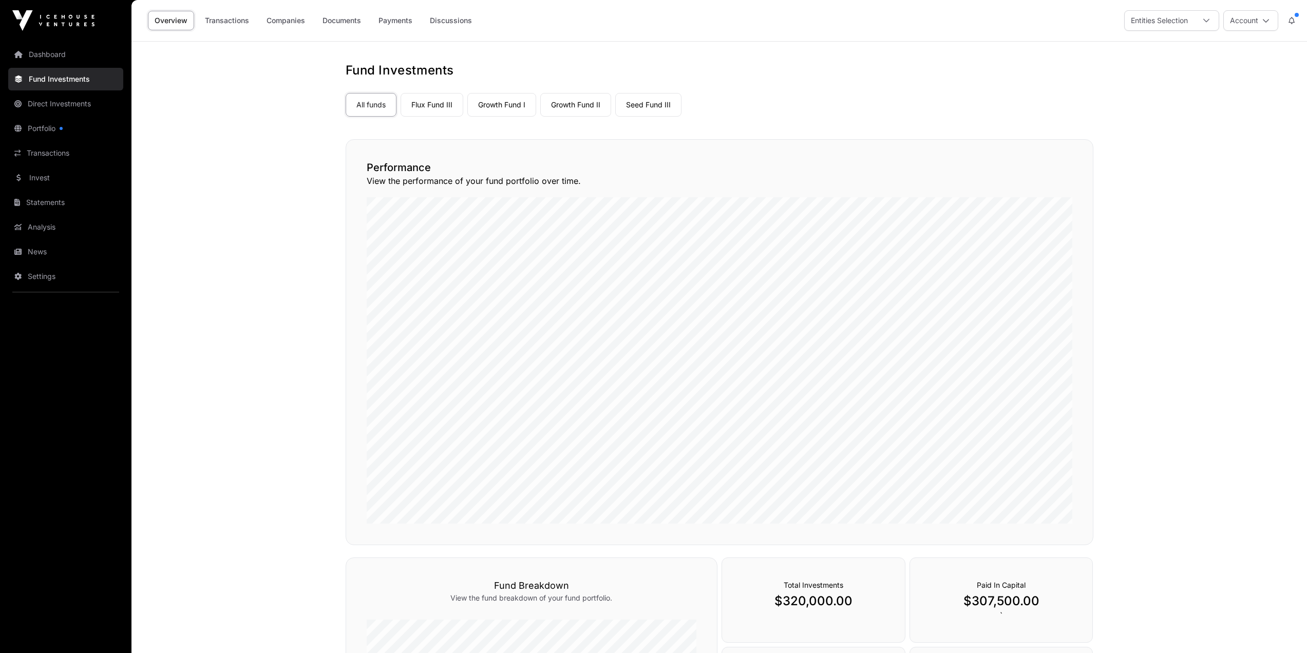
click at [428, 105] on link "Flux Fund III" at bounding box center [432, 105] width 63 height 24
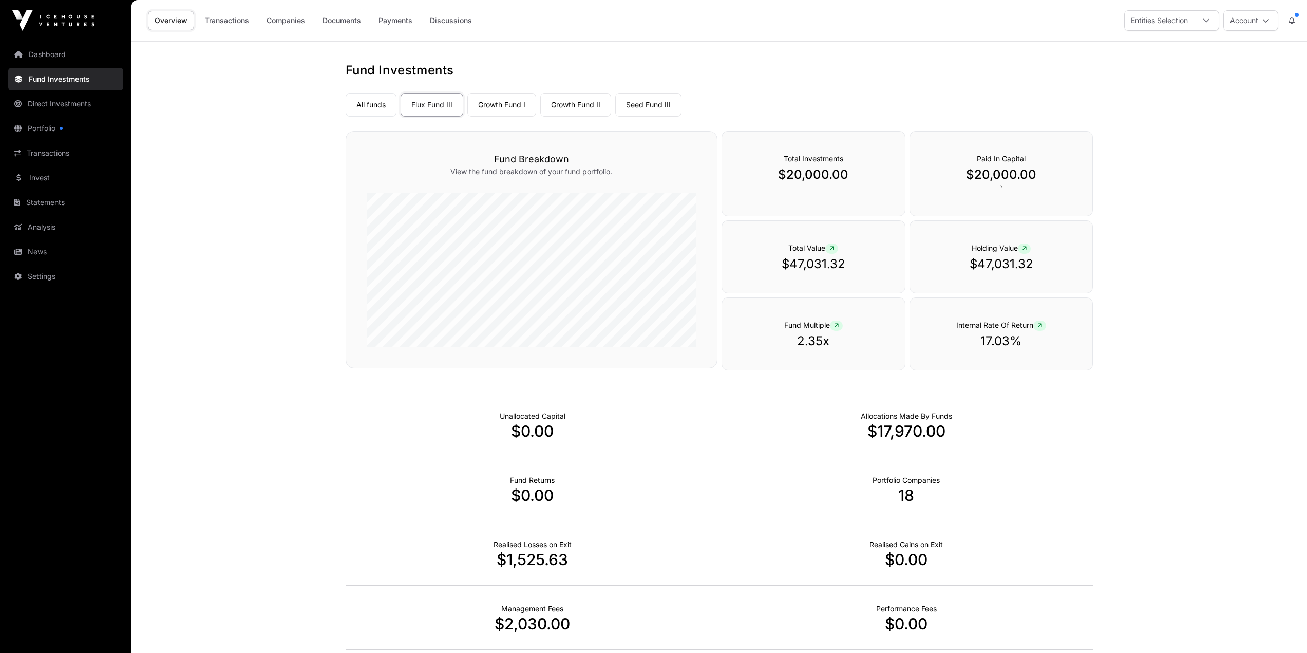
click at [652, 103] on link "Seed Fund III" at bounding box center [648, 105] width 66 height 24
click at [503, 103] on link "Growth Fund I" at bounding box center [501, 105] width 69 height 24
click at [63, 126] on link "Portfolio" at bounding box center [65, 128] width 115 height 23
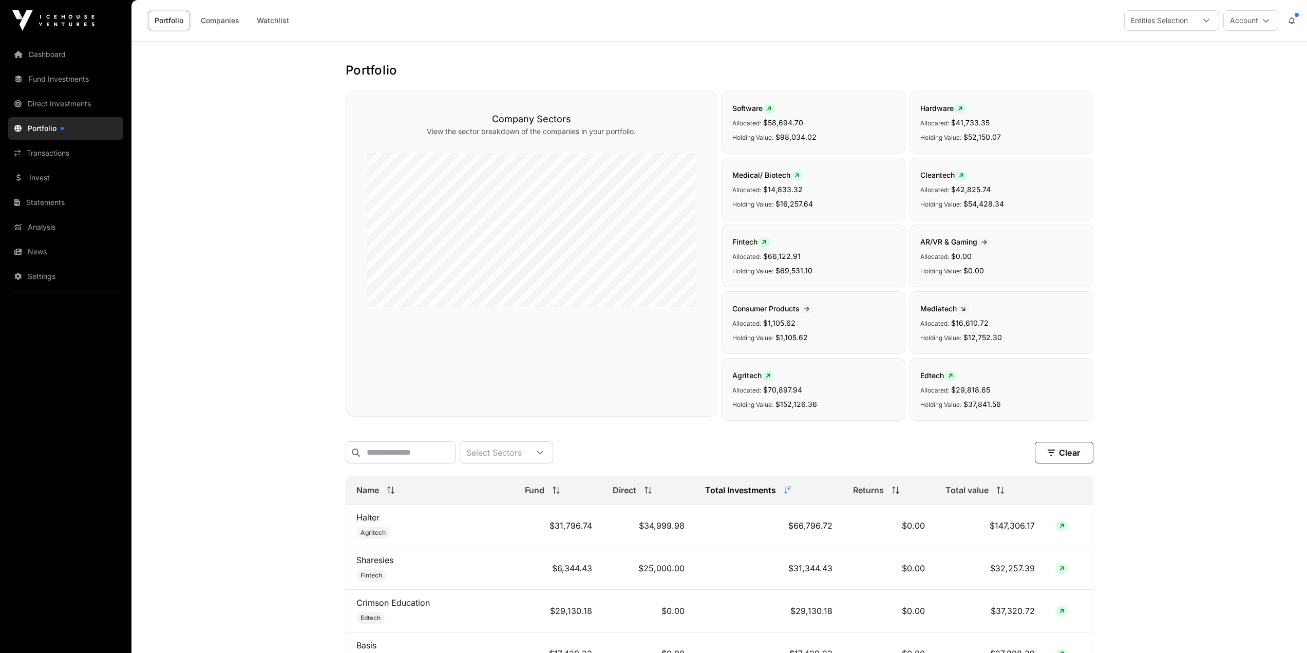
click at [61, 72] on link "Fund Investments" at bounding box center [65, 79] width 115 height 23
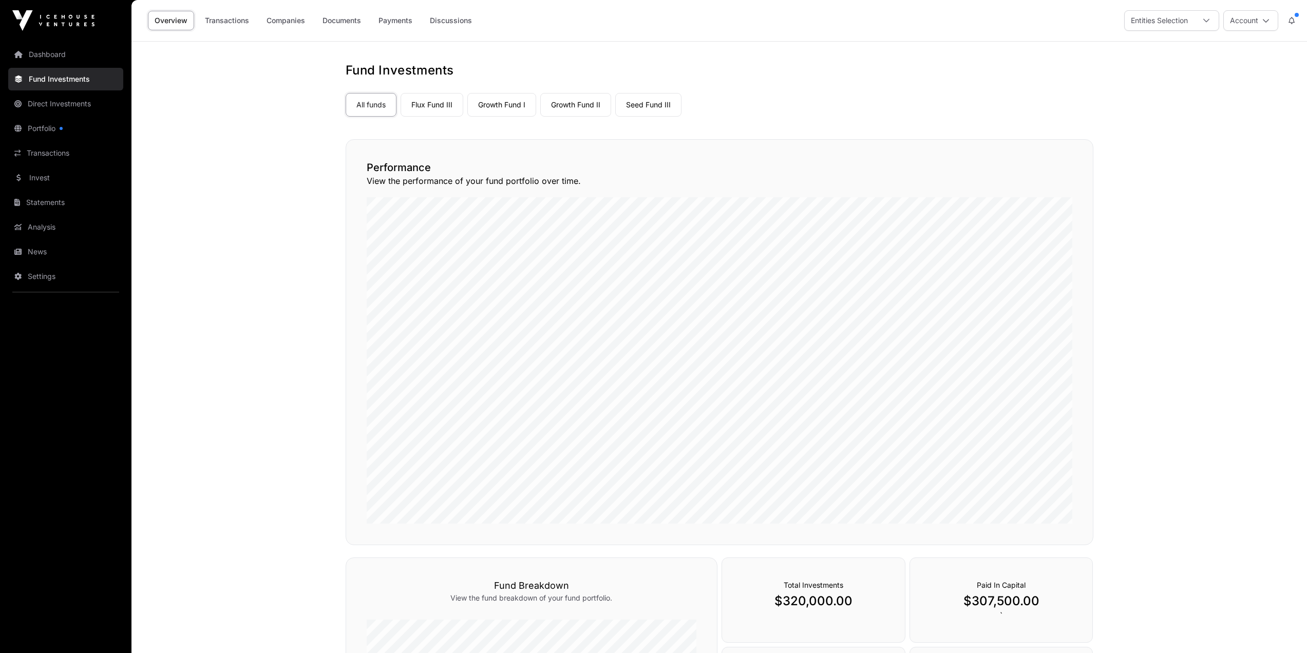
click at [636, 105] on link "Seed Fund III" at bounding box center [648, 105] width 66 height 24
